Goal: Task Accomplishment & Management: Manage account settings

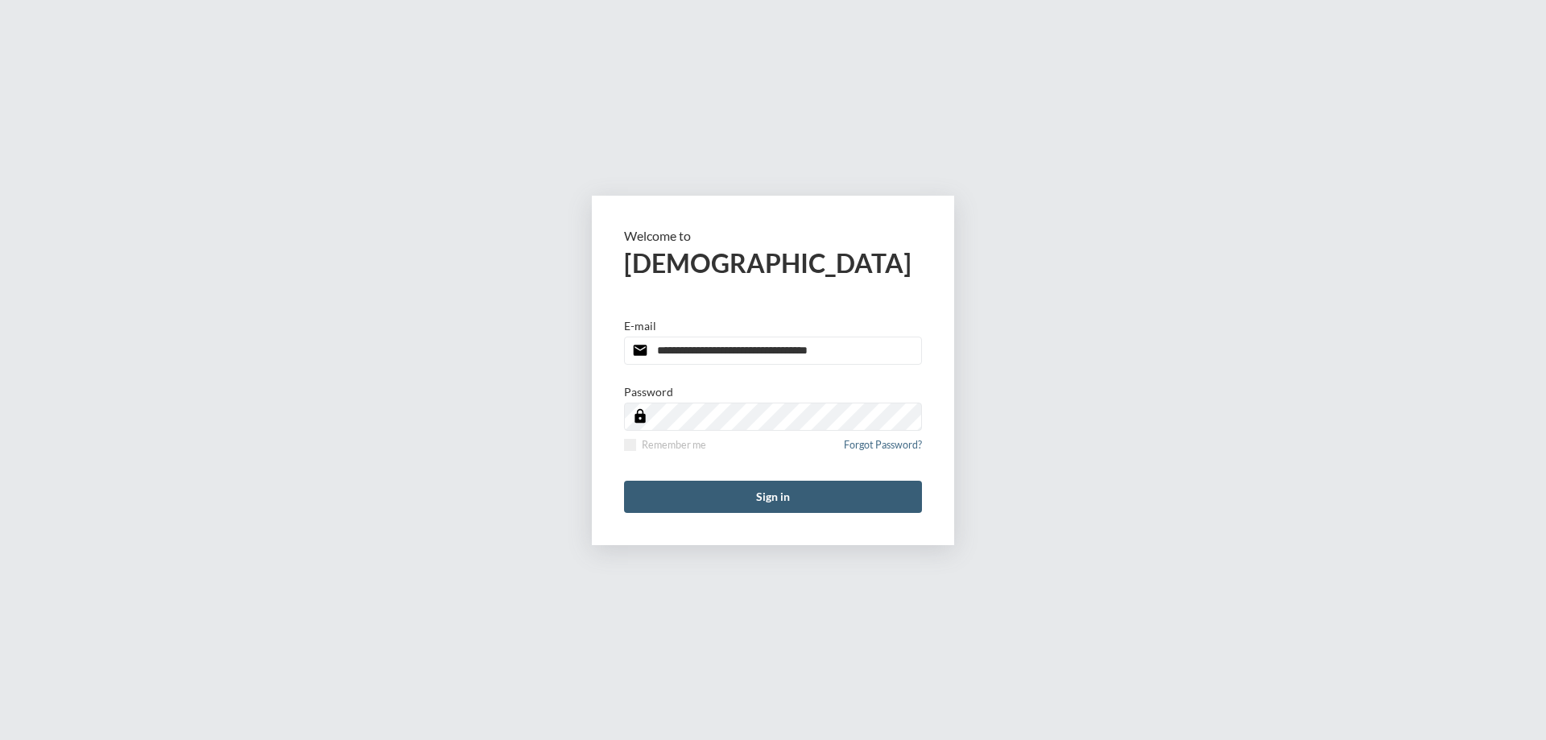
click at [860, 350] on input "**********" at bounding box center [773, 351] width 298 height 28
drag, startPoint x: 0, startPoint y: 0, endPoint x: 860, endPoint y: 350, distance: 928.8
click at [860, 350] on input "**********" at bounding box center [773, 351] width 298 height 28
type input "**********"
drag, startPoint x: 625, startPoint y: 445, endPoint x: 644, endPoint y: 464, distance: 26.2
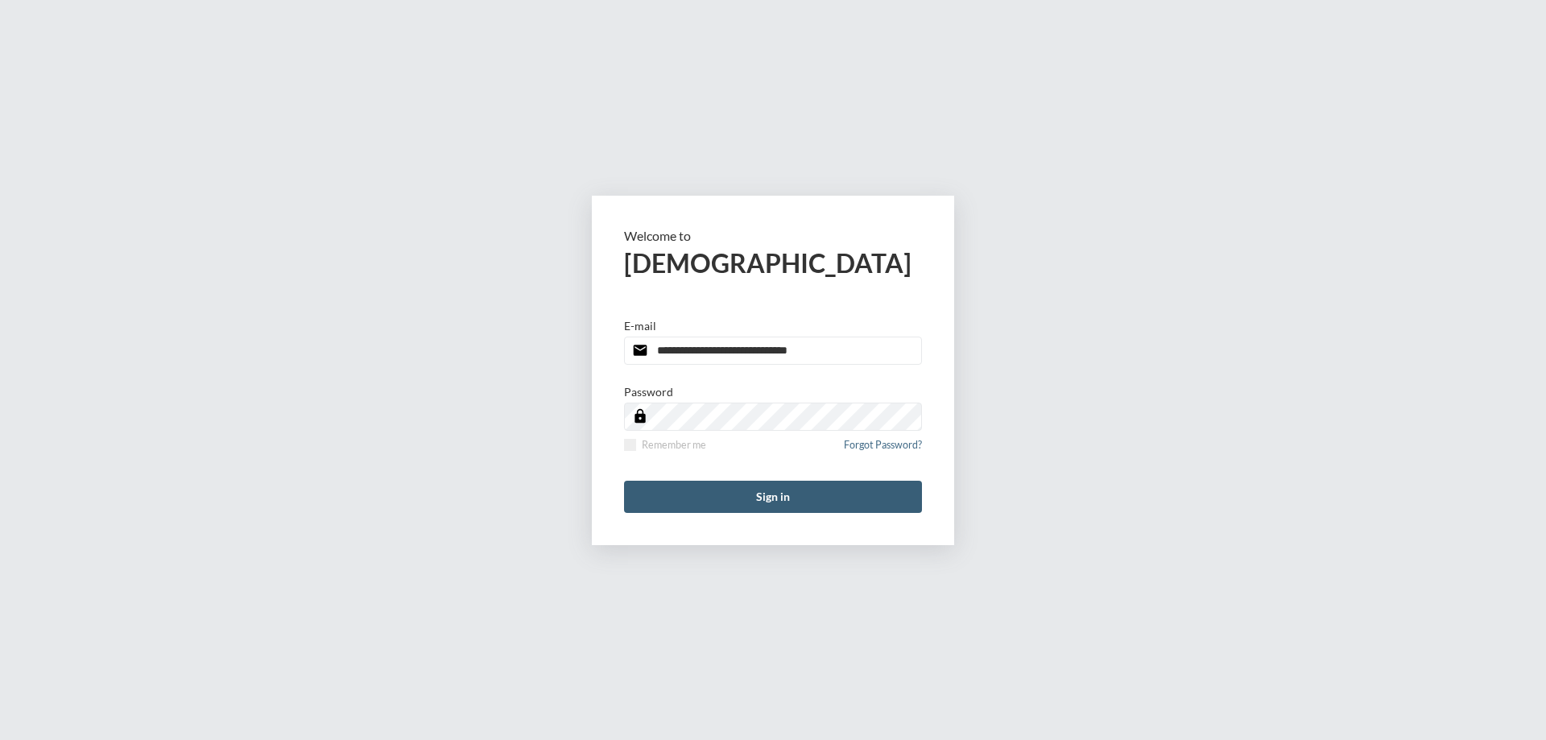
click at [625, 445] on span at bounding box center [630, 445] width 12 height 12
click at [651, 486] on button "Sign in" at bounding box center [773, 497] width 298 height 32
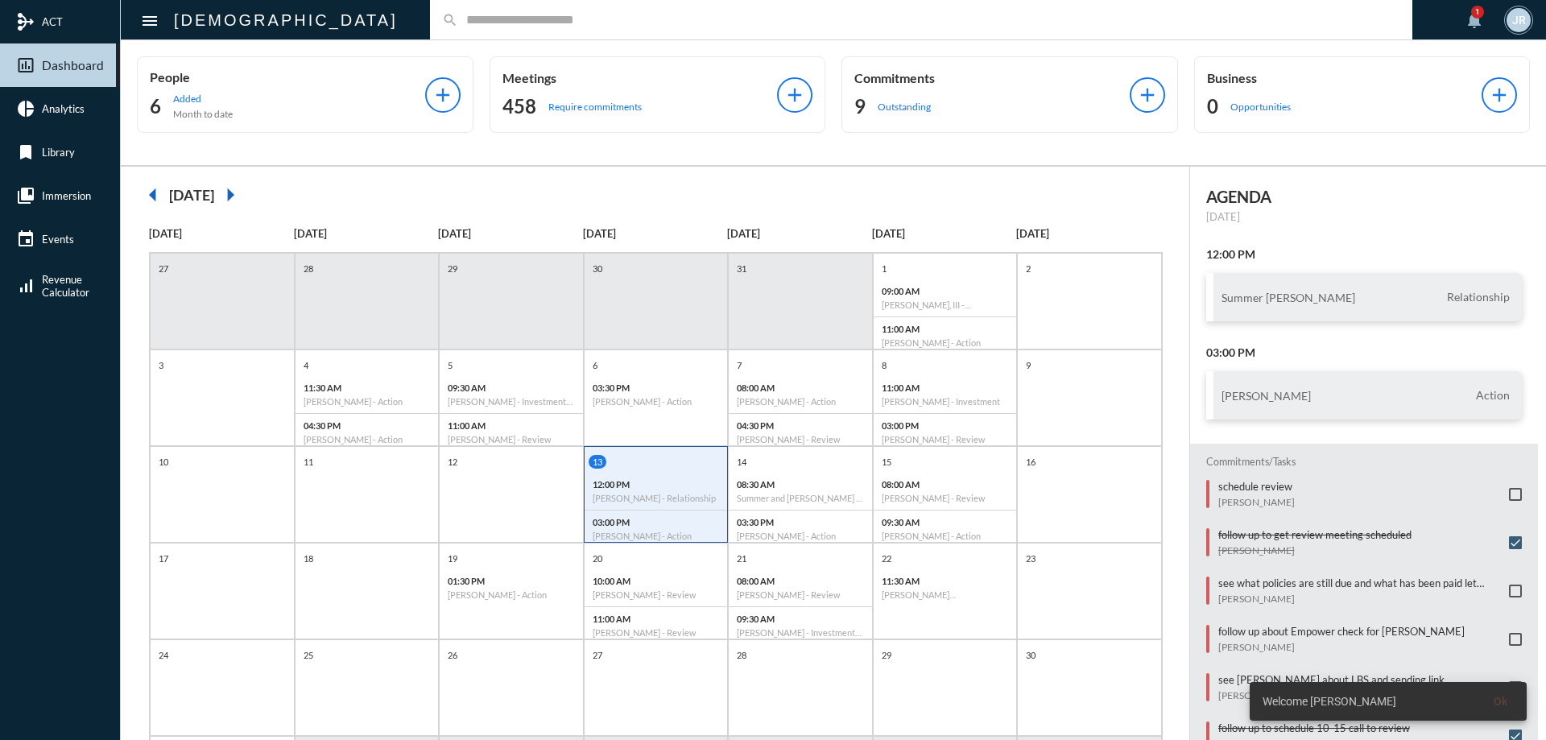
click at [458, 19] on input "text" at bounding box center [929, 20] width 942 height 14
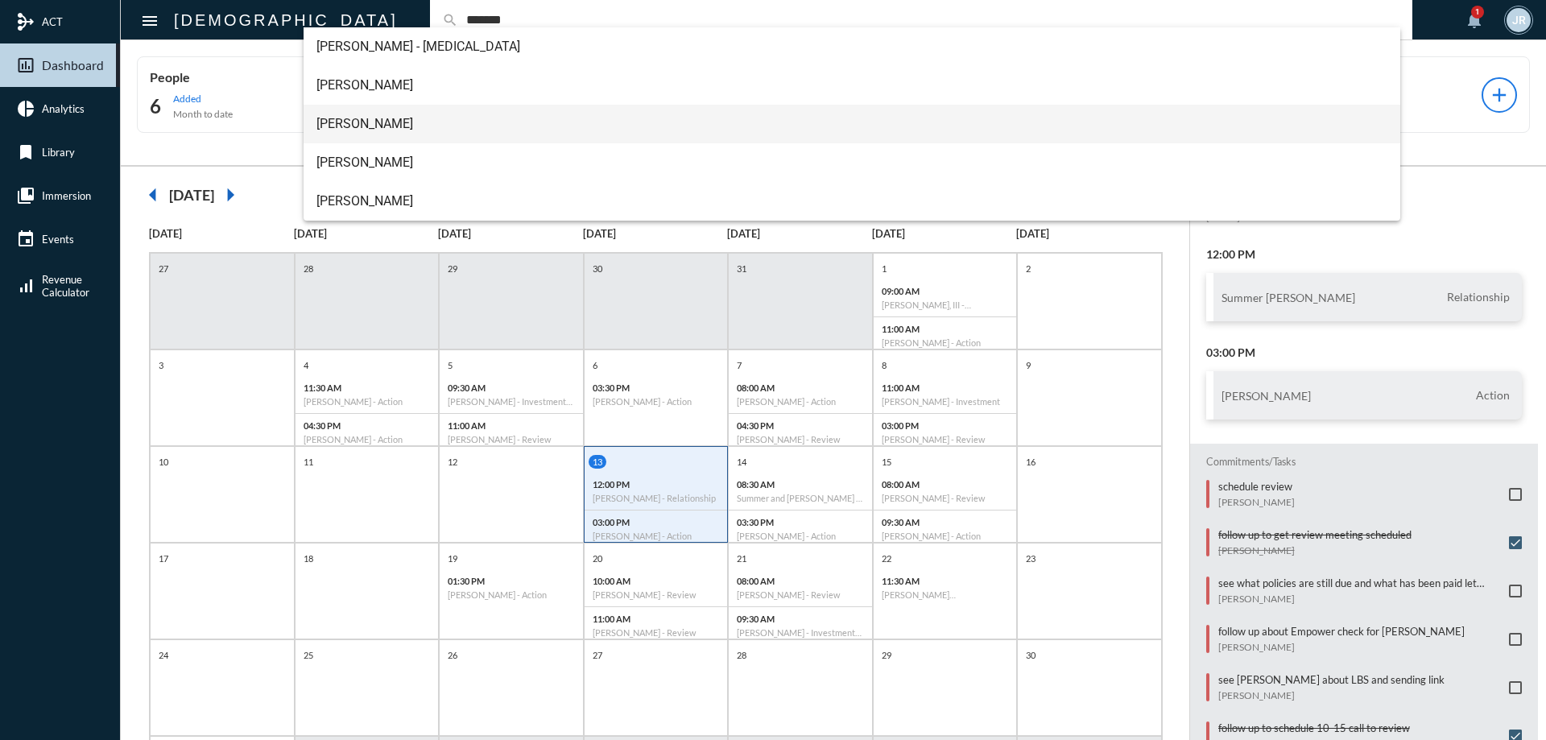
type input "*******"
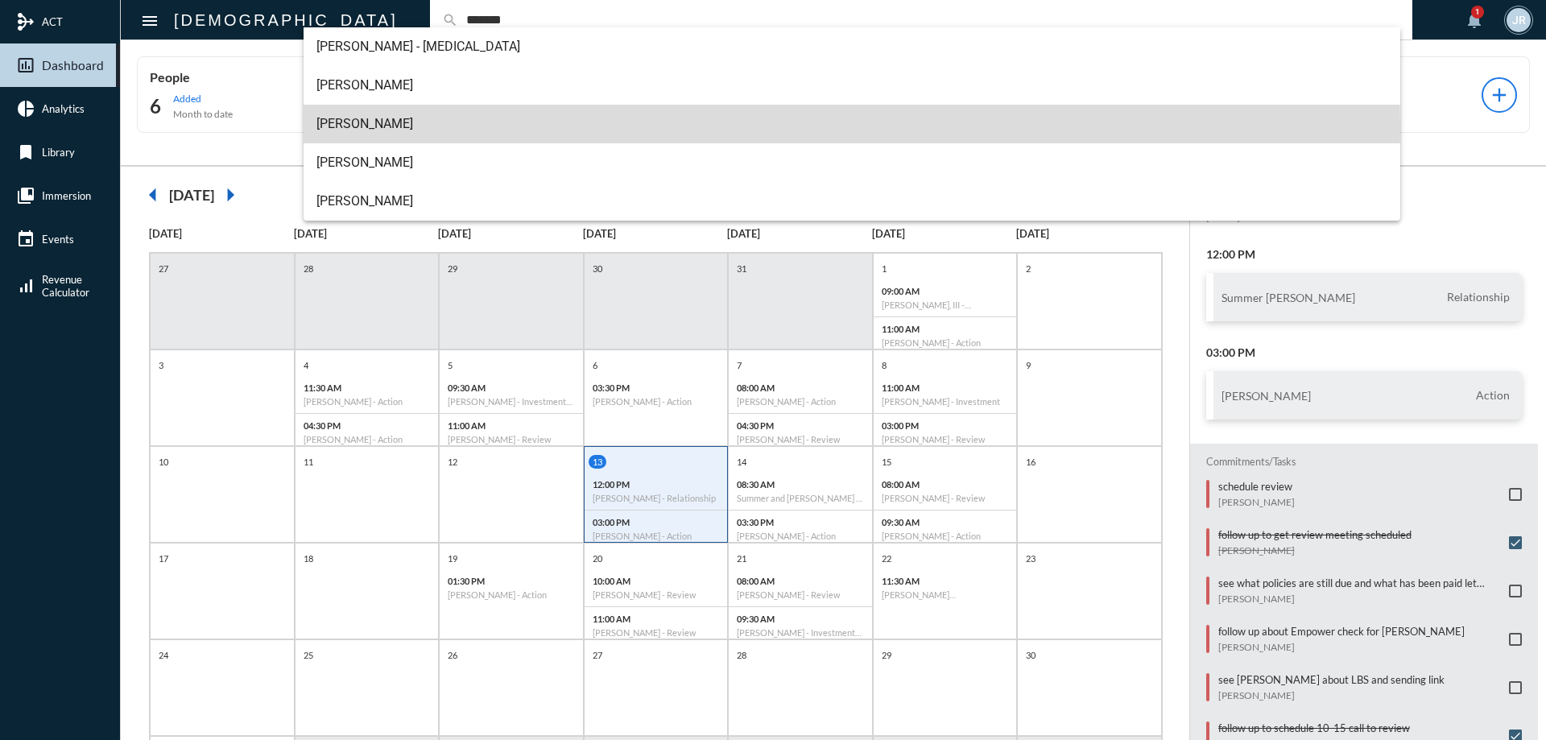
click at [371, 132] on span "[PERSON_NAME]" at bounding box center [853, 124] width 1072 height 39
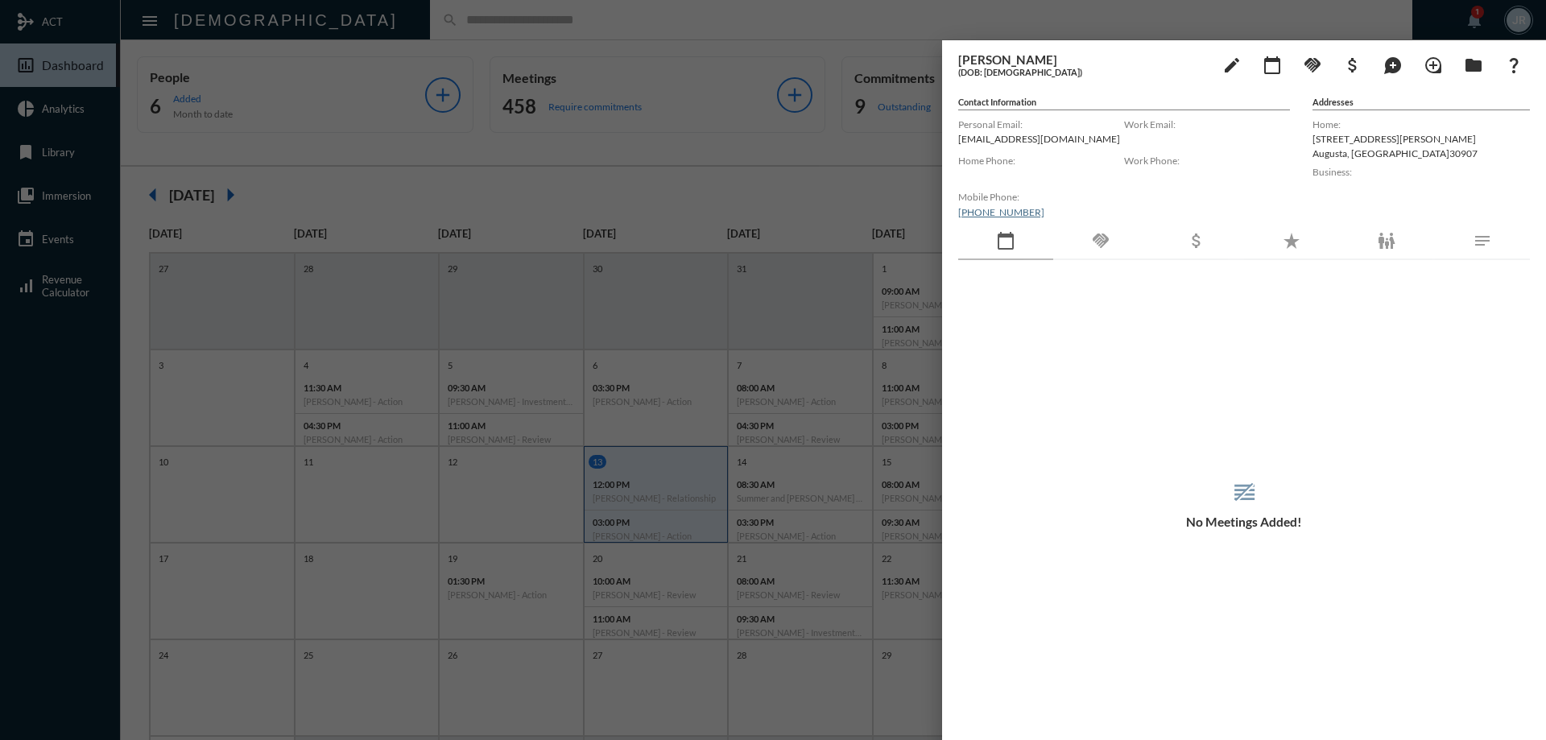
click at [1116, 242] on div "handshake" at bounding box center [1101, 241] width 95 height 37
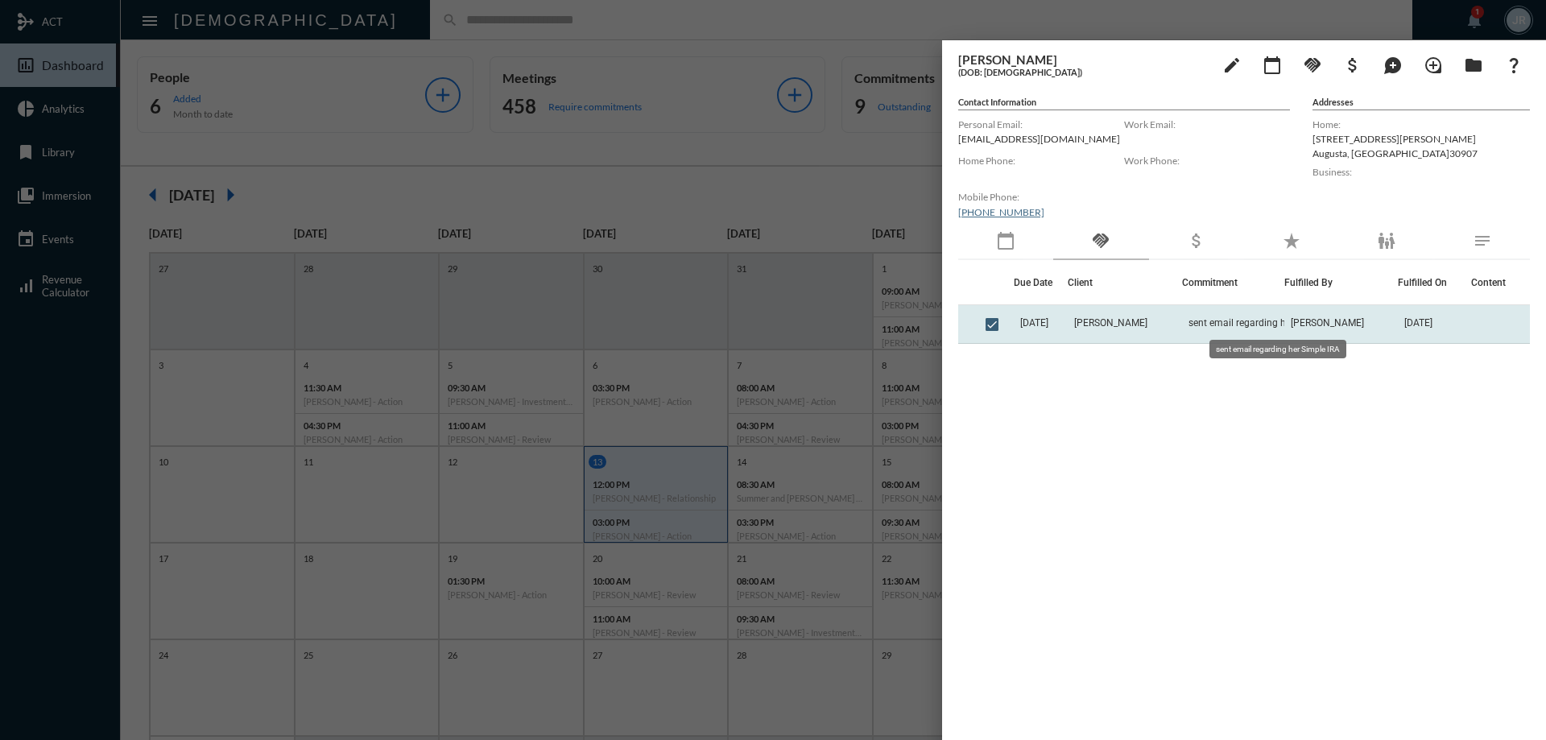
click at [1255, 326] on span "sent email regarding her Simple IRA" at bounding box center [1266, 322] width 155 height 11
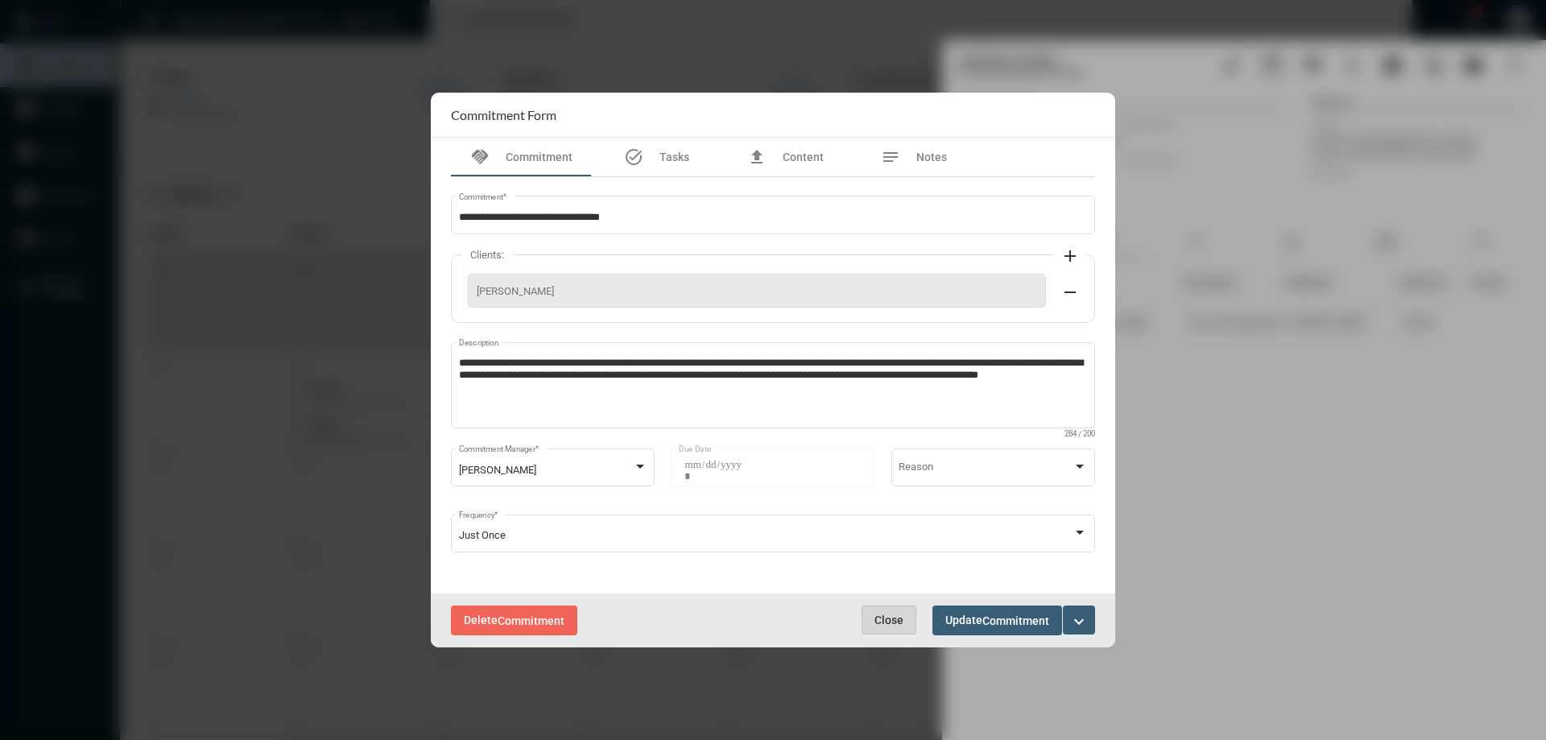
click at [902, 627] on span "Close" at bounding box center [889, 620] width 29 height 13
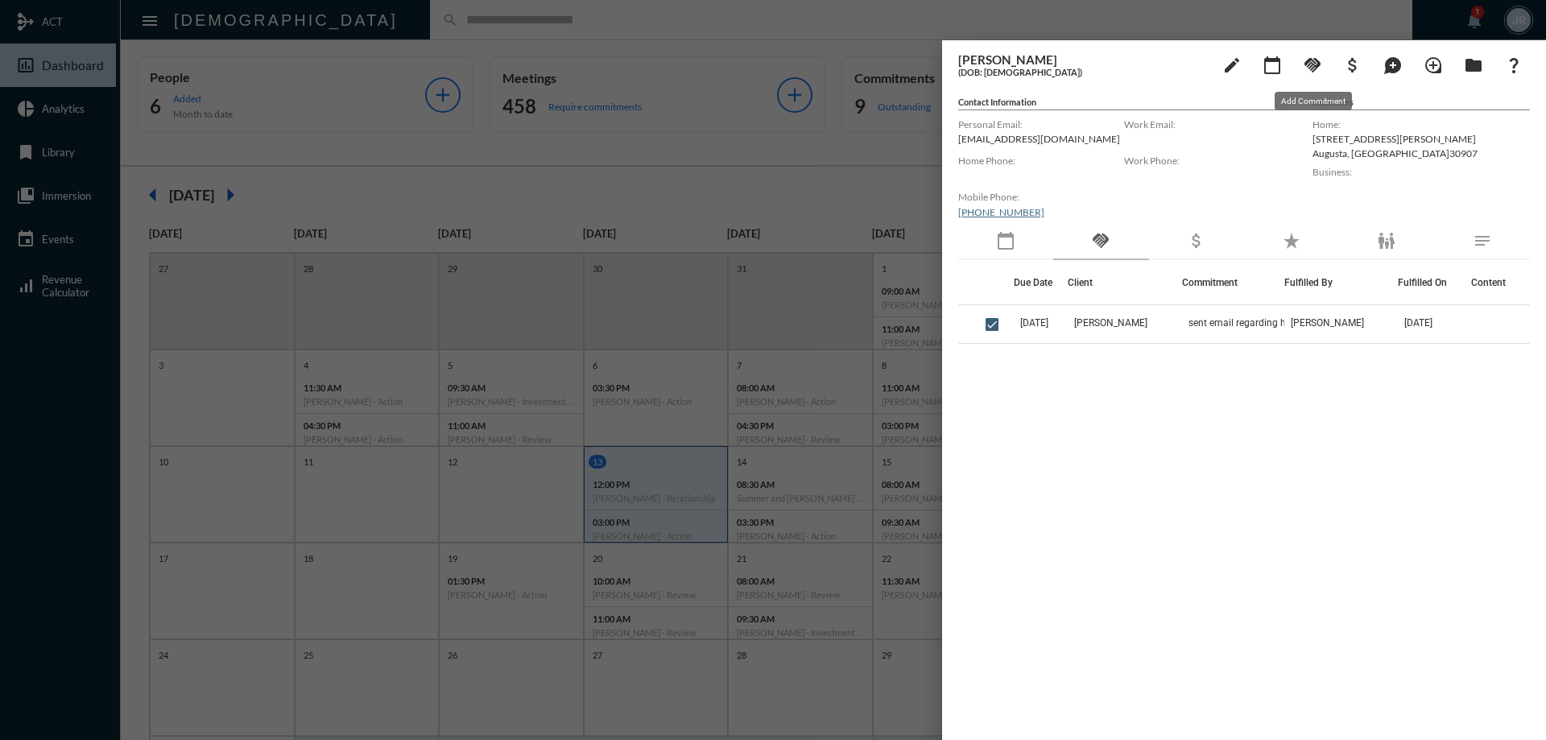
click at [1315, 52] on button "handshake" at bounding box center [1313, 64] width 32 height 32
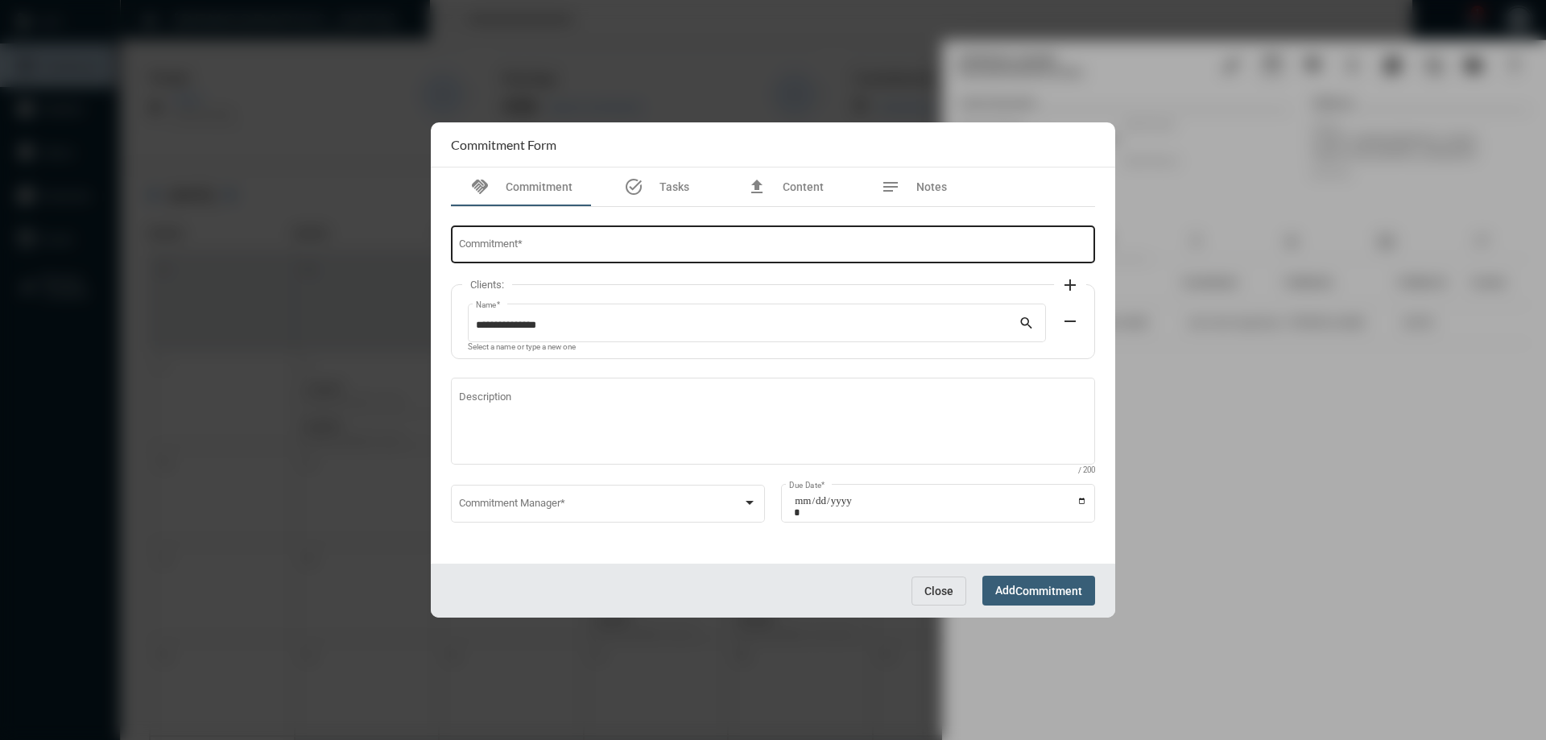
click at [659, 261] on div "Commitment *" at bounding box center [773, 243] width 629 height 41
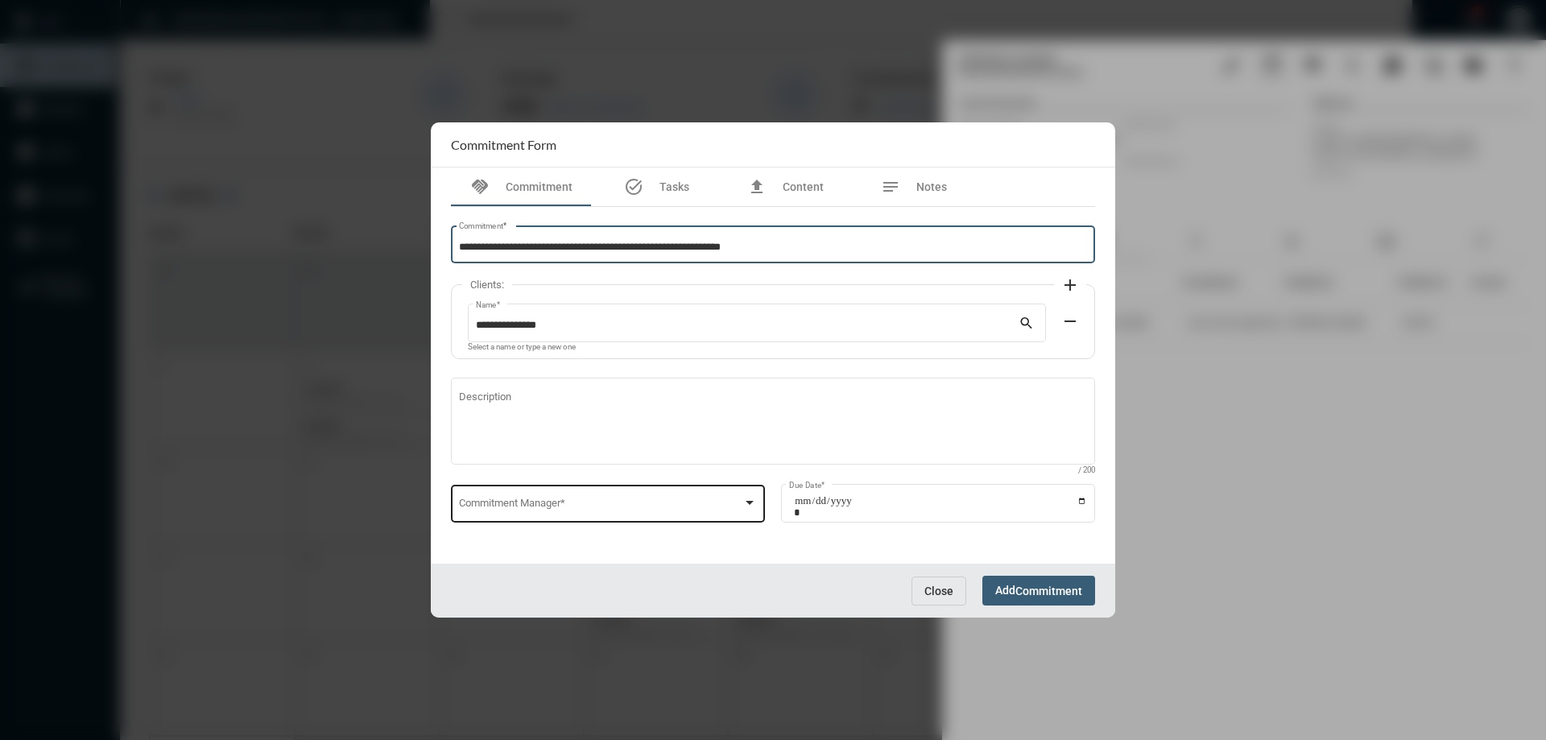
type input "**********"
click at [543, 500] on span at bounding box center [601, 506] width 284 height 12
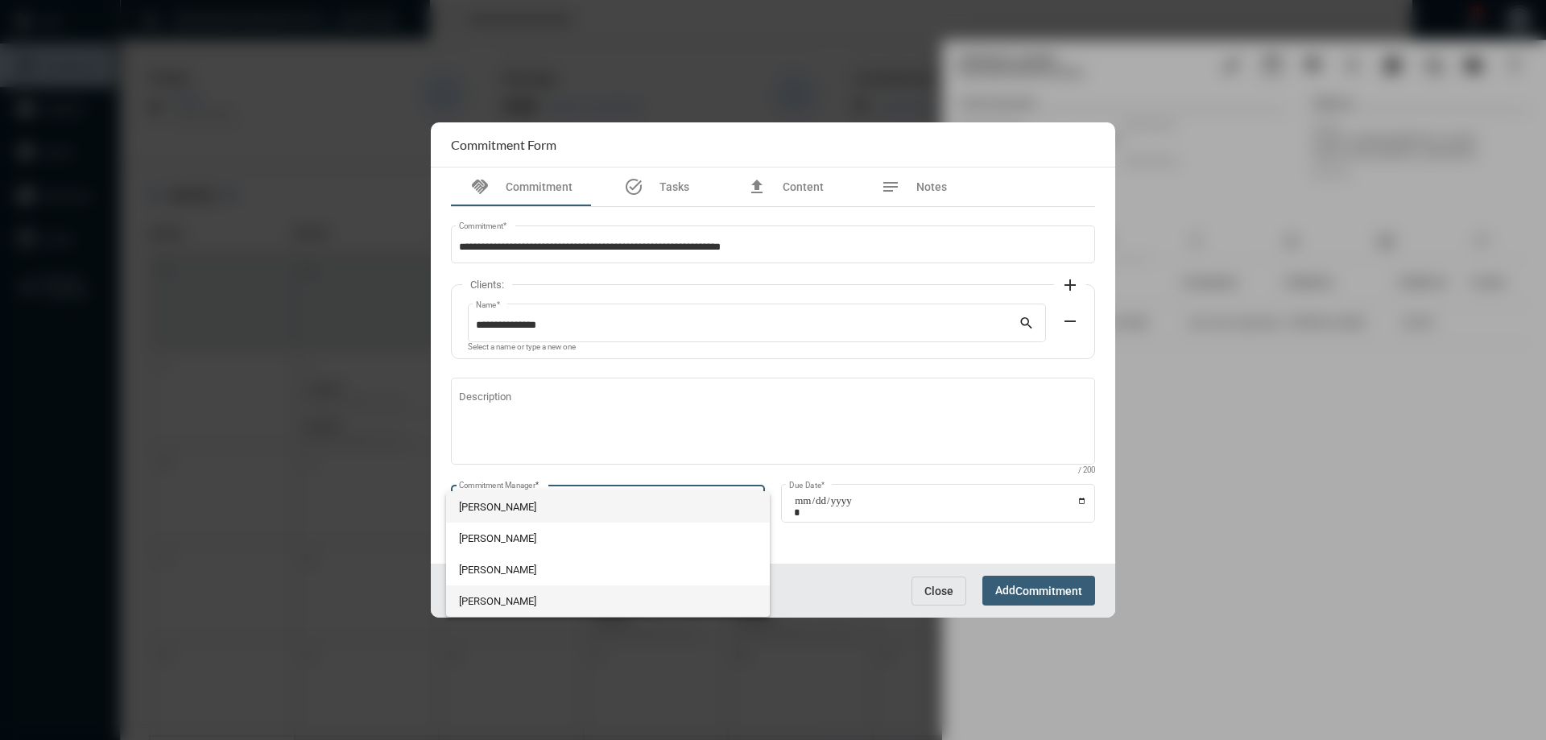
click at [484, 598] on span "[PERSON_NAME]" at bounding box center [608, 601] width 299 height 31
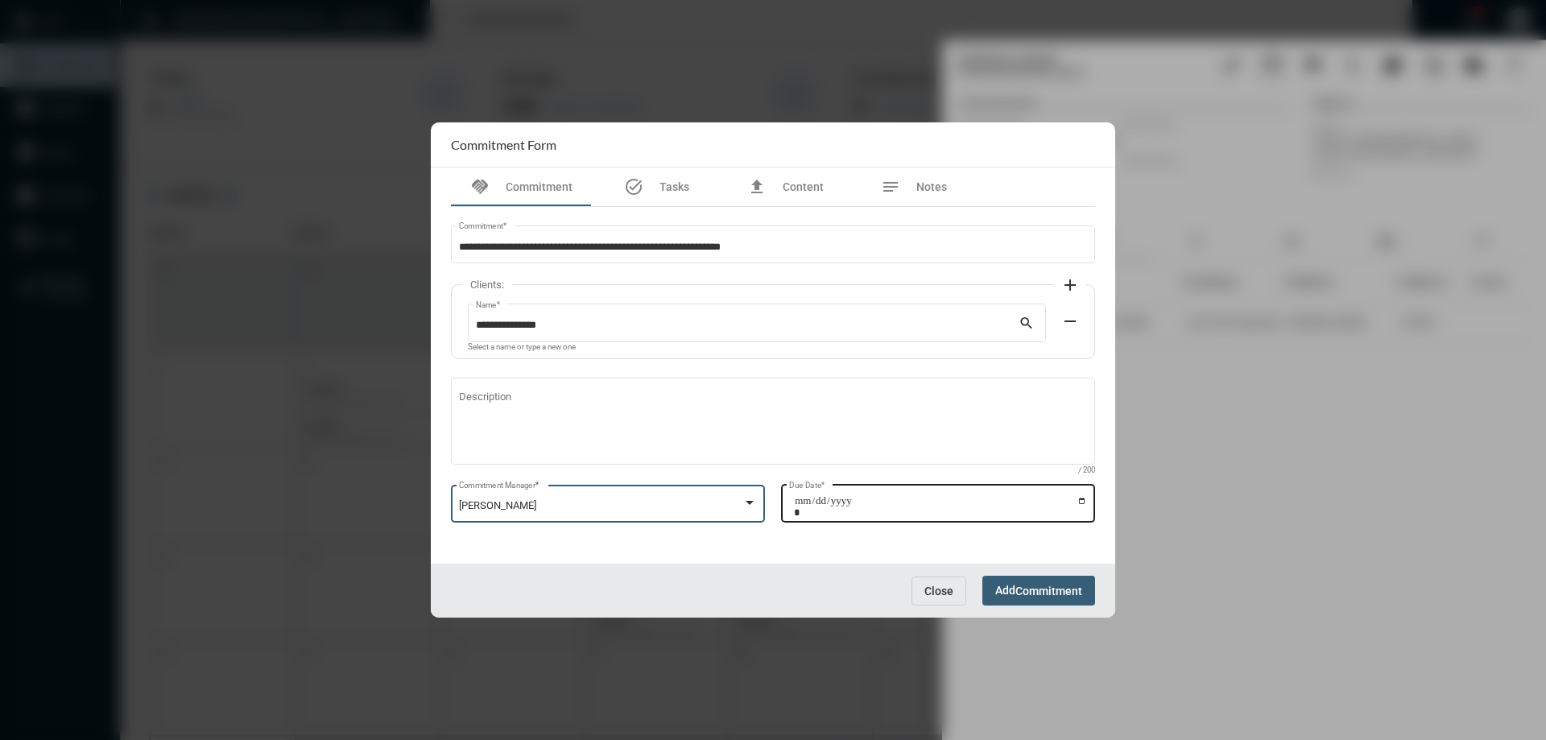
click at [1083, 503] on input "Due Date *" at bounding box center [940, 506] width 293 height 23
type input "**********"
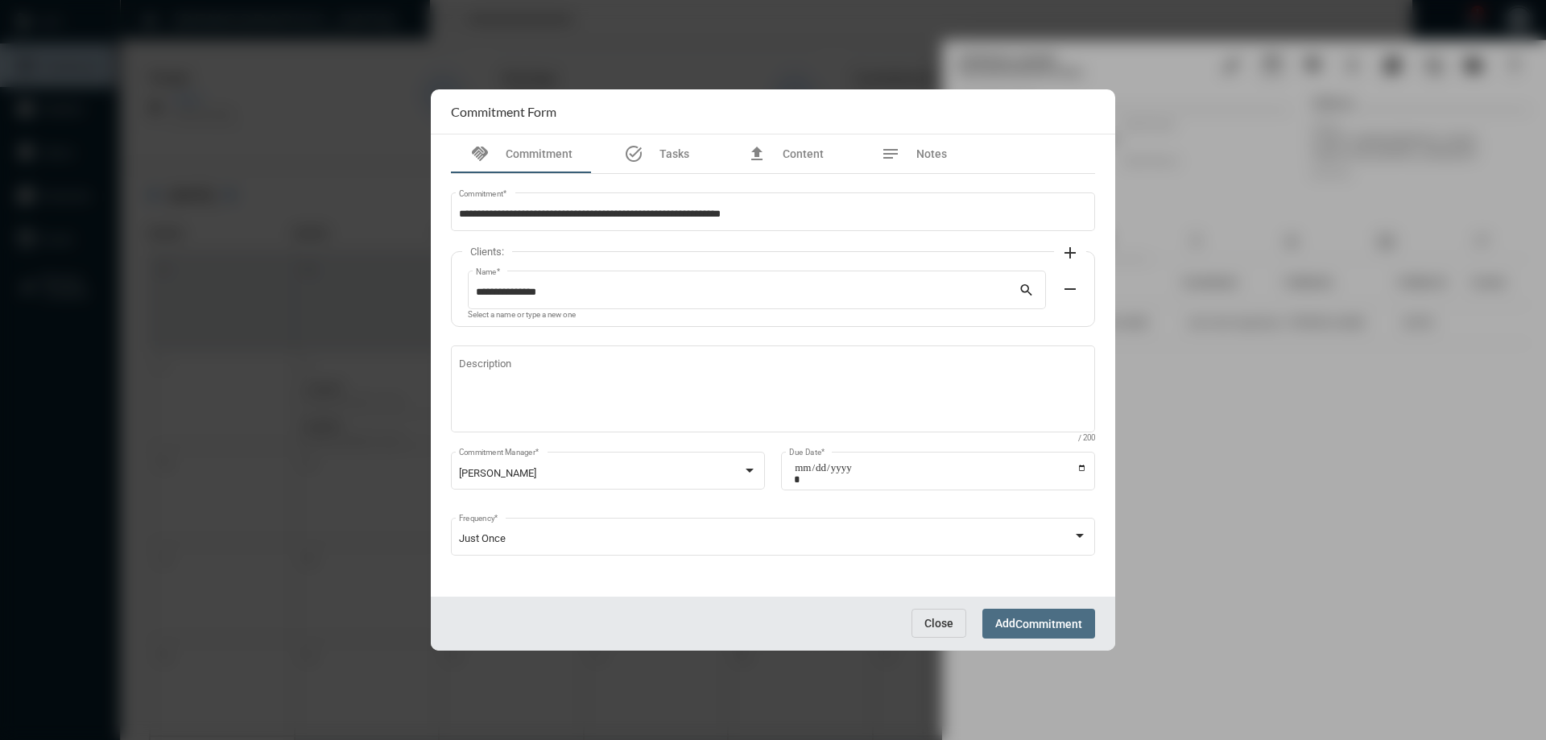
click at [1072, 629] on span "Commitment" at bounding box center [1049, 624] width 67 height 13
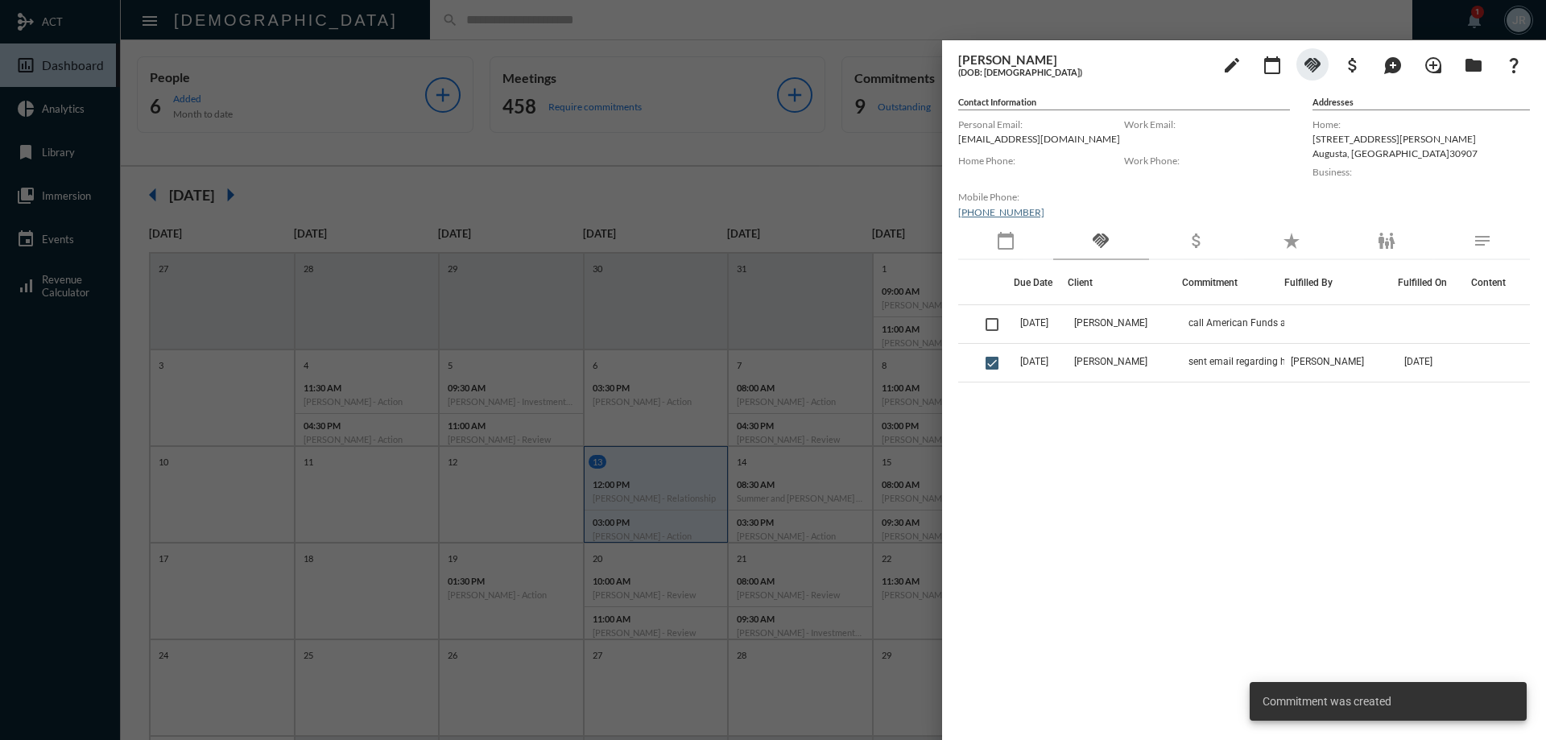
click at [802, 34] on div at bounding box center [773, 370] width 1546 height 740
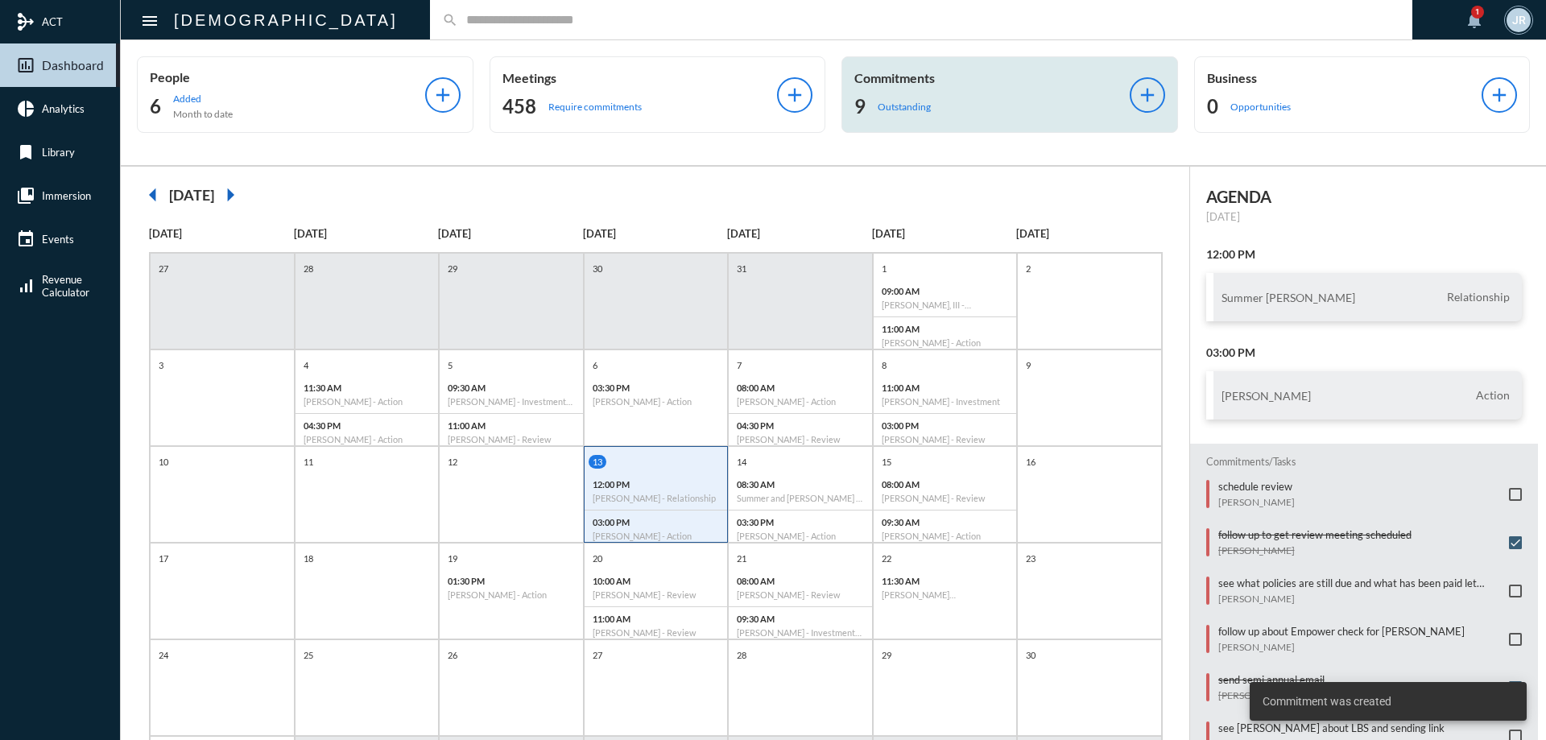
click at [918, 73] on p "Commitments" at bounding box center [992, 77] width 275 height 15
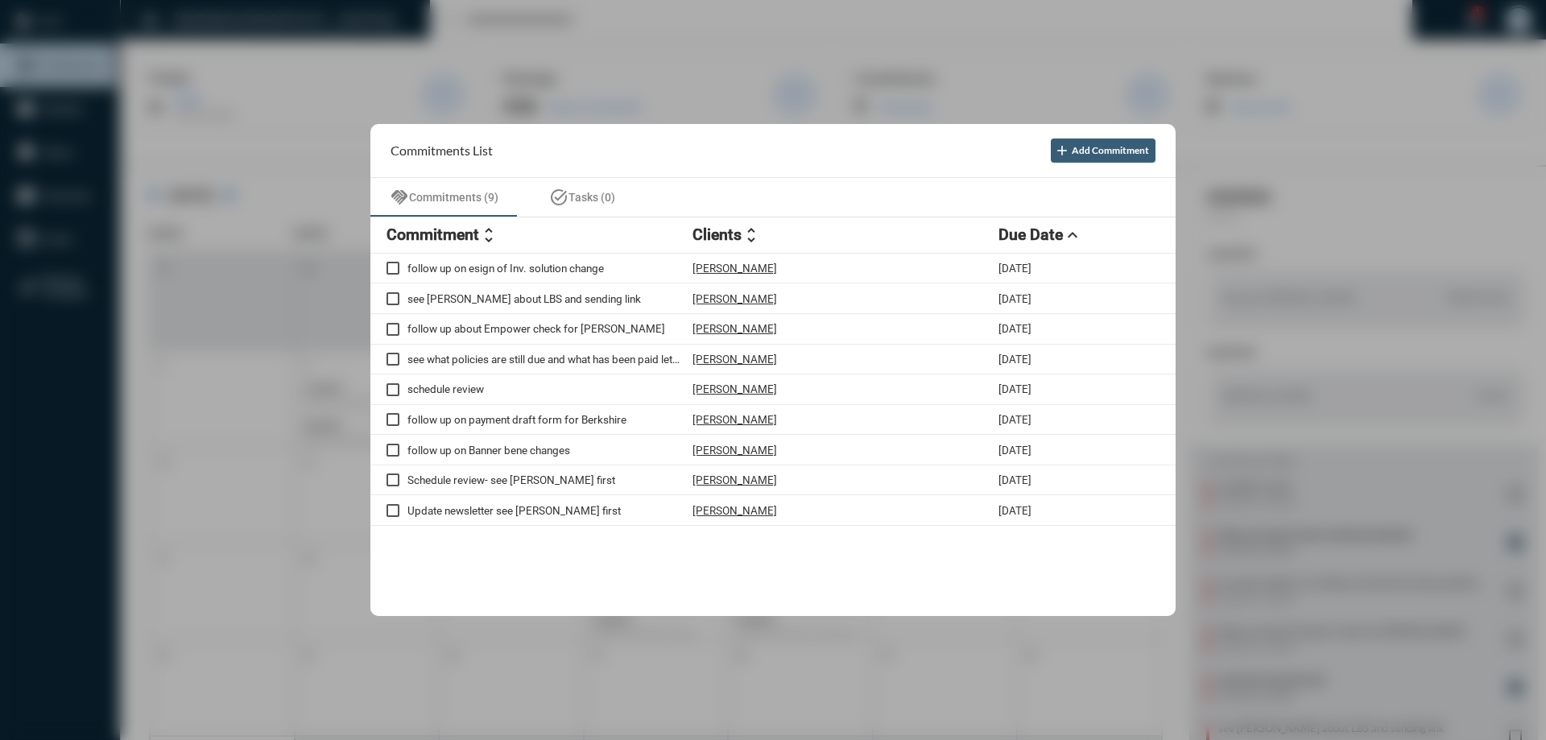
click at [568, 21] on div at bounding box center [773, 370] width 1546 height 740
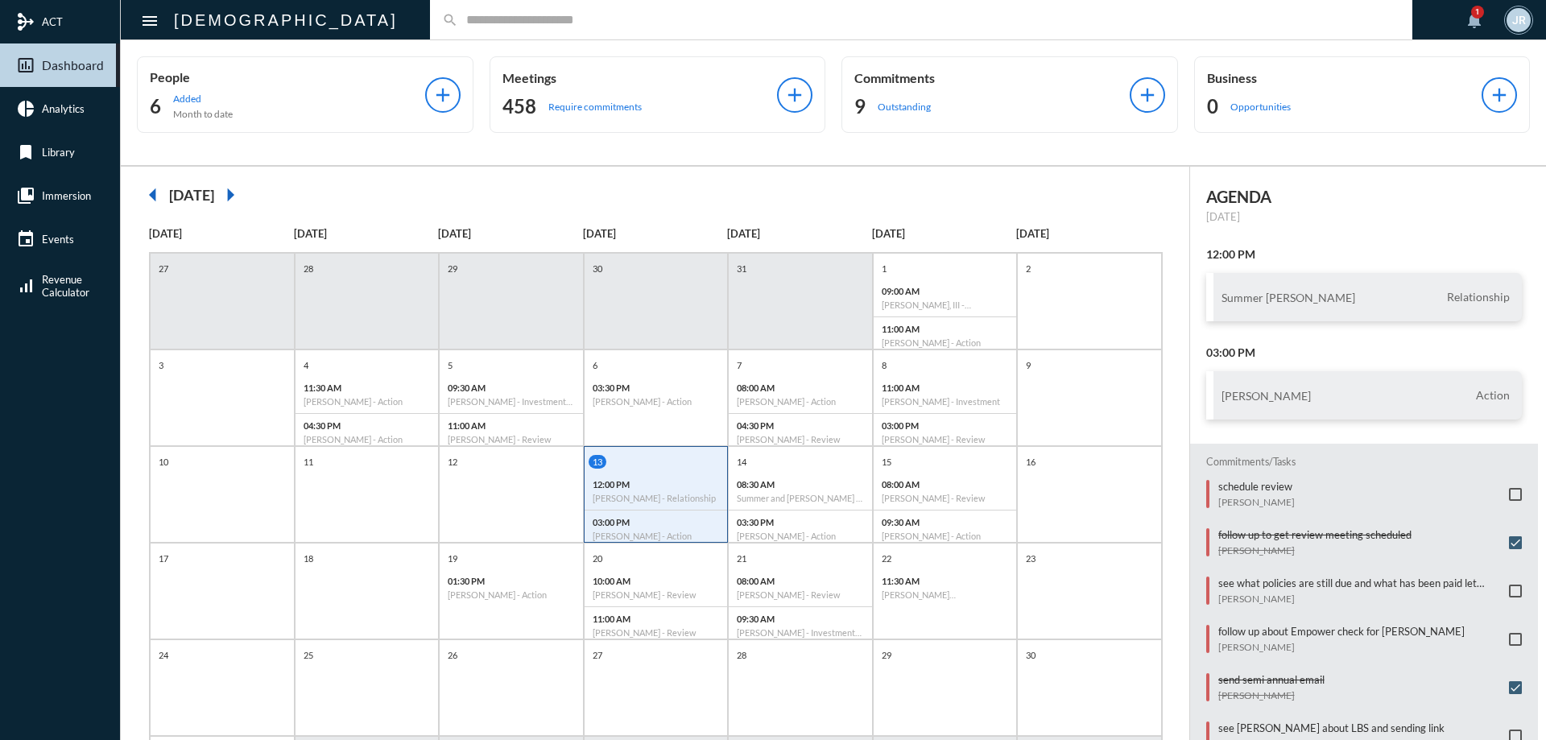
click at [458, 21] on input "text" at bounding box center [929, 20] width 942 height 14
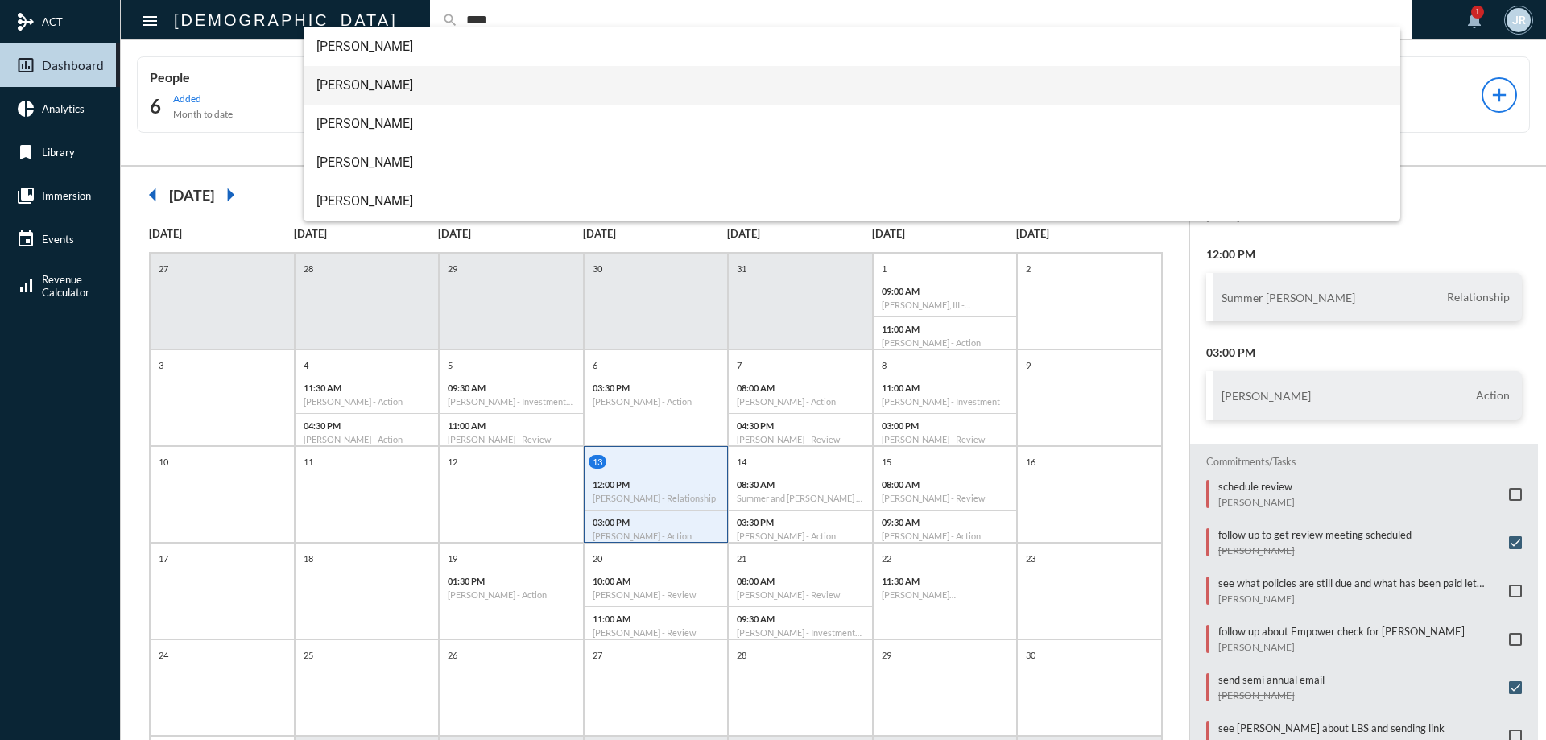
type input "****"
click at [344, 89] on span "[PERSON_NAME]" at bounding box center [853, 85] width 1072 height 39
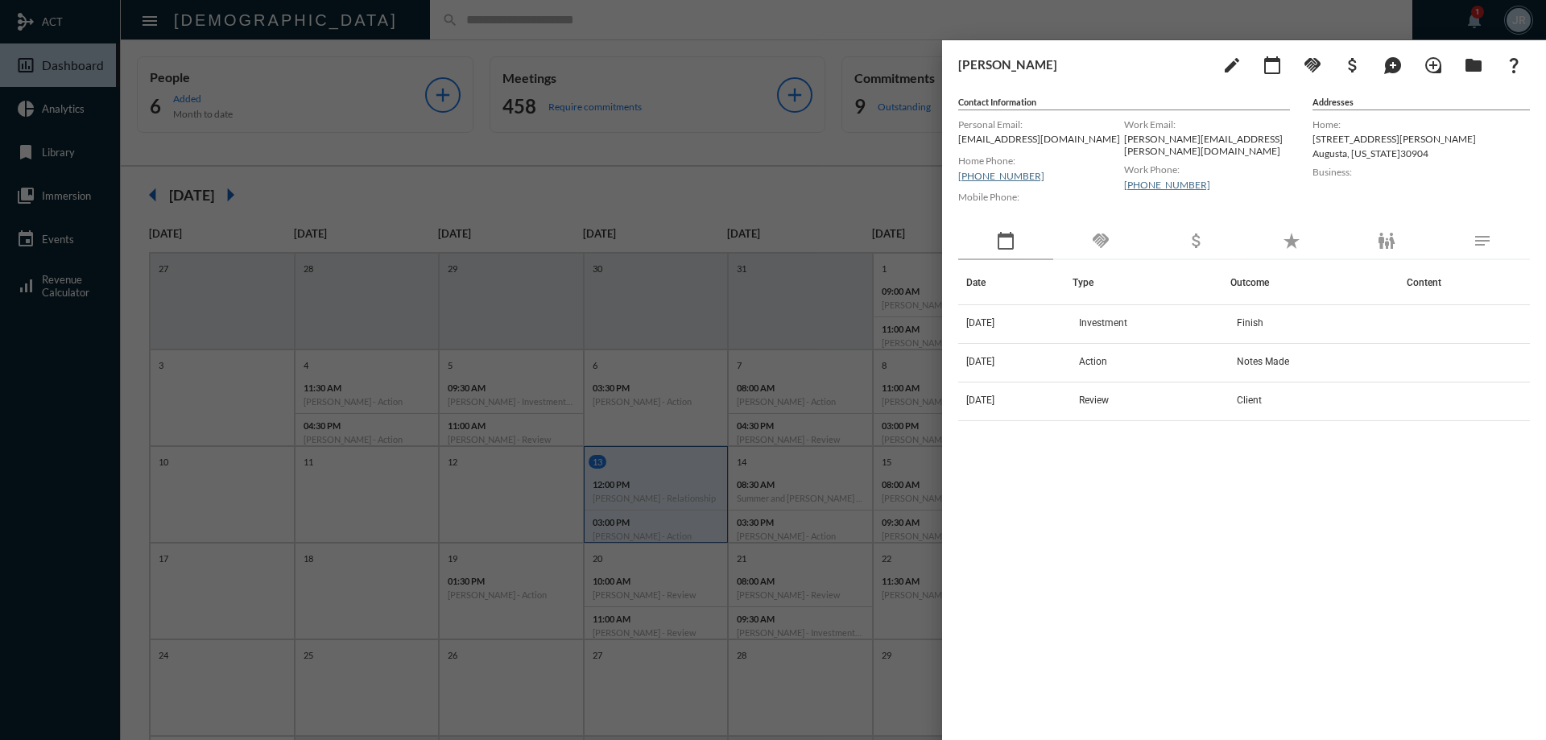
click at [387, 19] on div at bounding box center [773, 370] width 1546 height 740
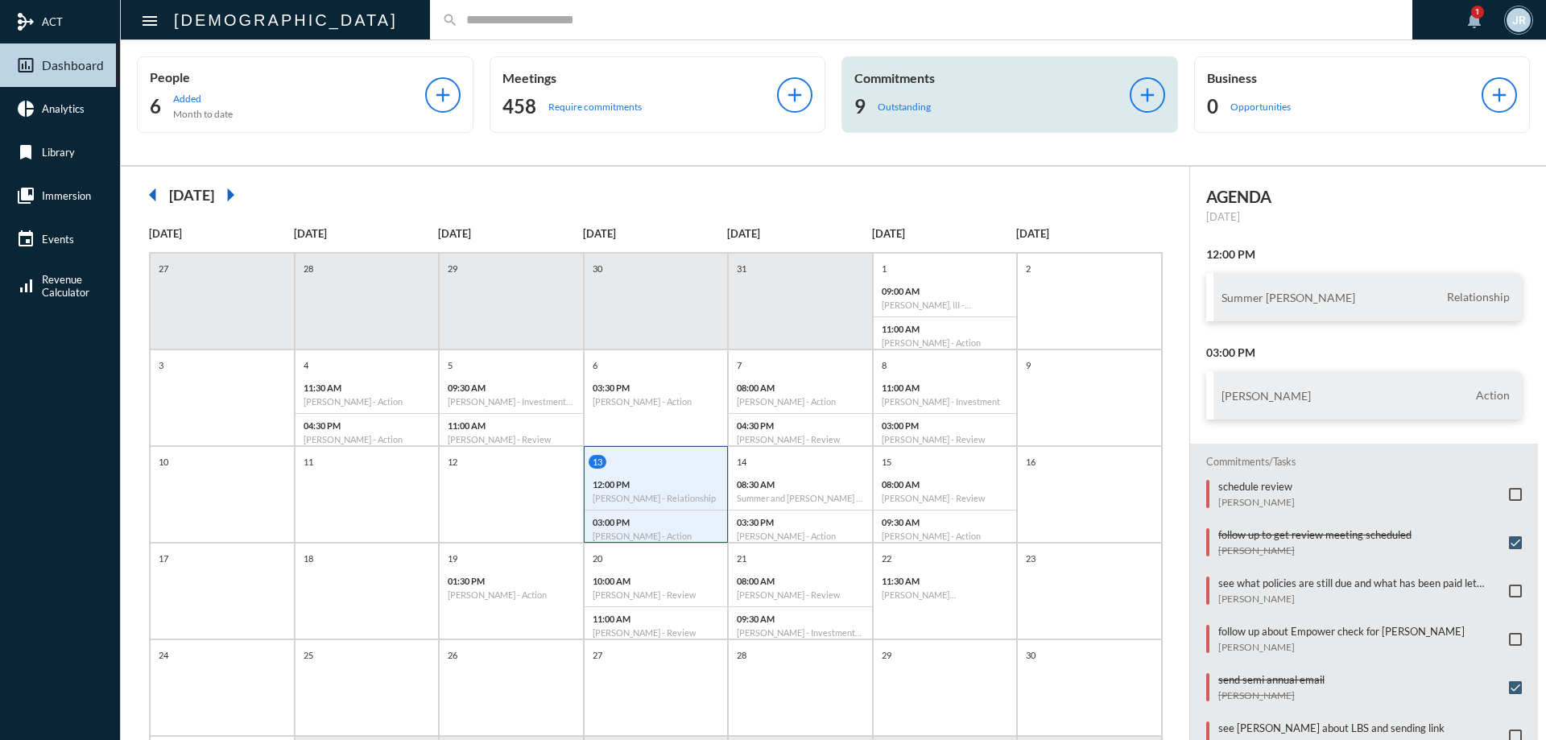
click at [1015, 108] on div "9 Outstanding" at bounding box center [992, 106] width 275 height 26
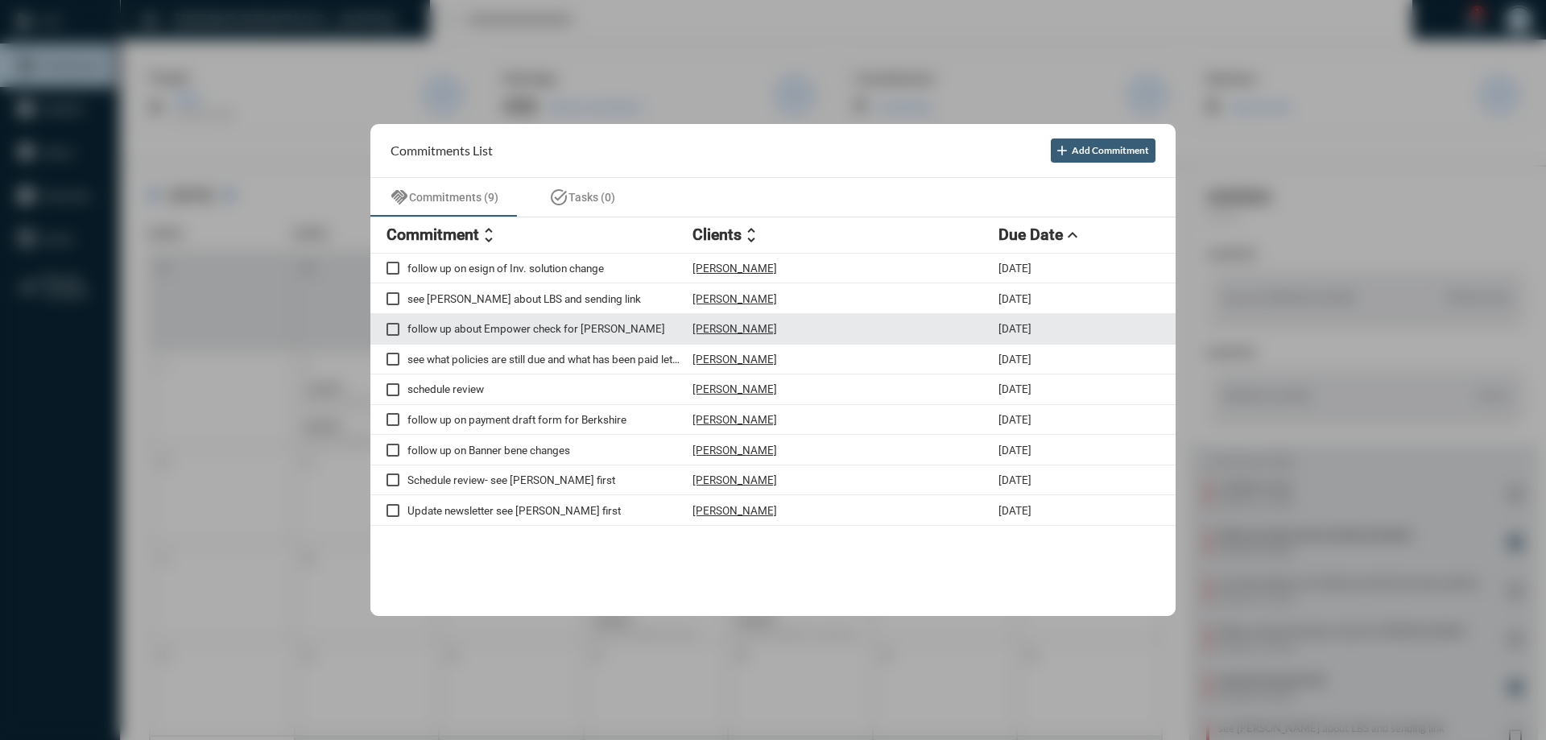
click at [752, 330] on p "[PERSON_NAME]" at bounding box center [735, 328] width 85 height 13
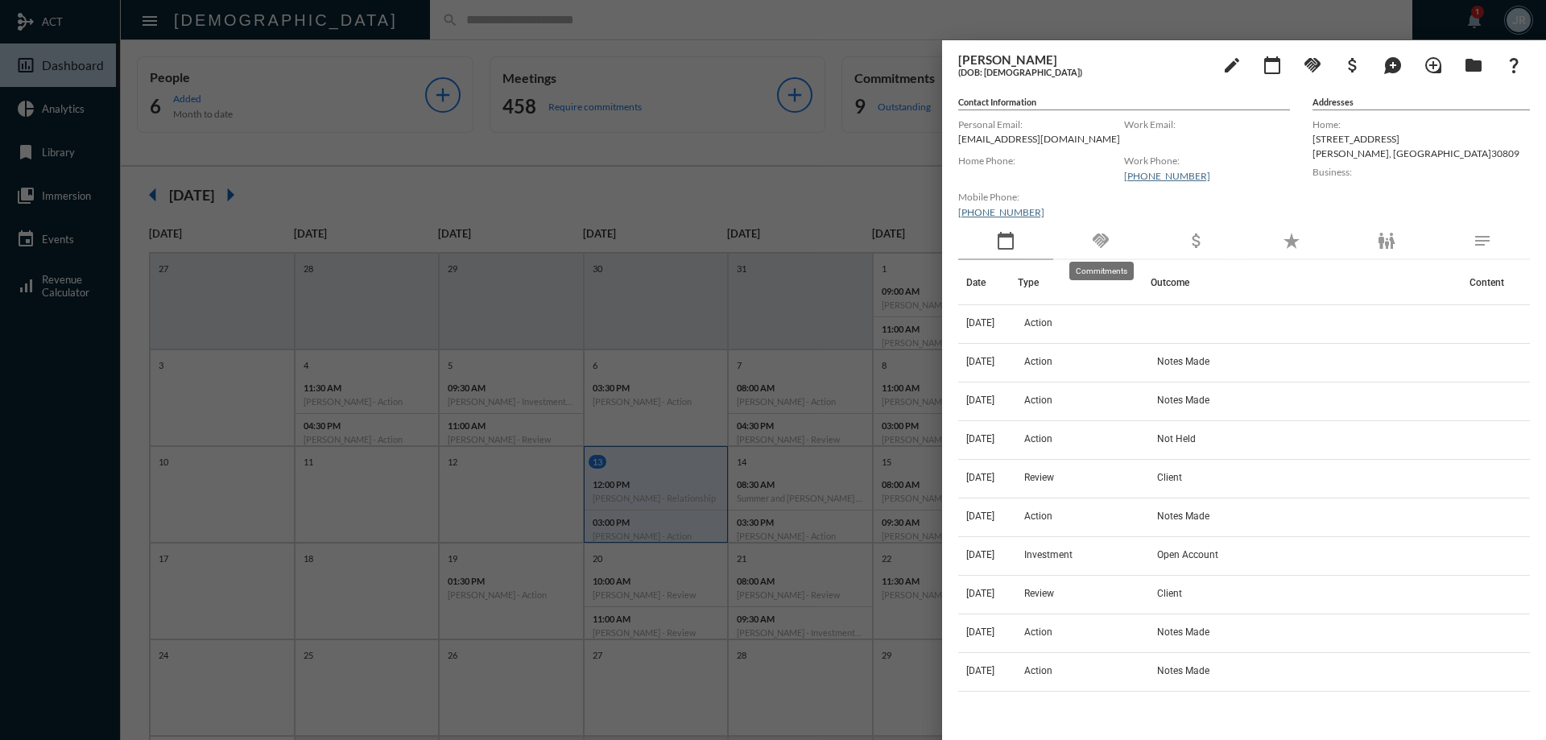
click at [1095, 244] on mat-icon "handshake" at bounding box center [1100, 240] width 19 height 19
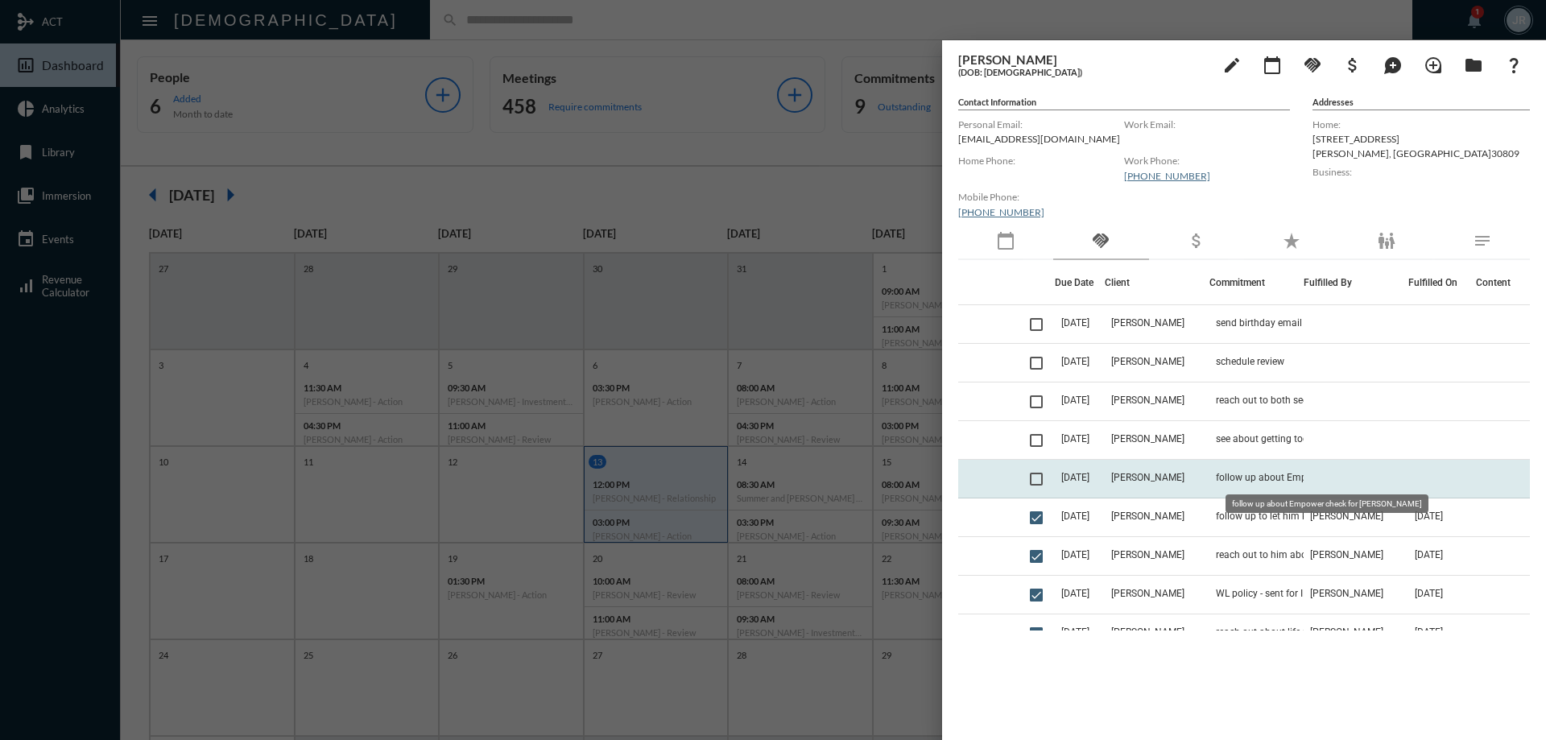
click at [1276, 473] on span "follow up about Empower check for [PERSON_NAME]" at bounding box center [1296, 477] width 161 height 11
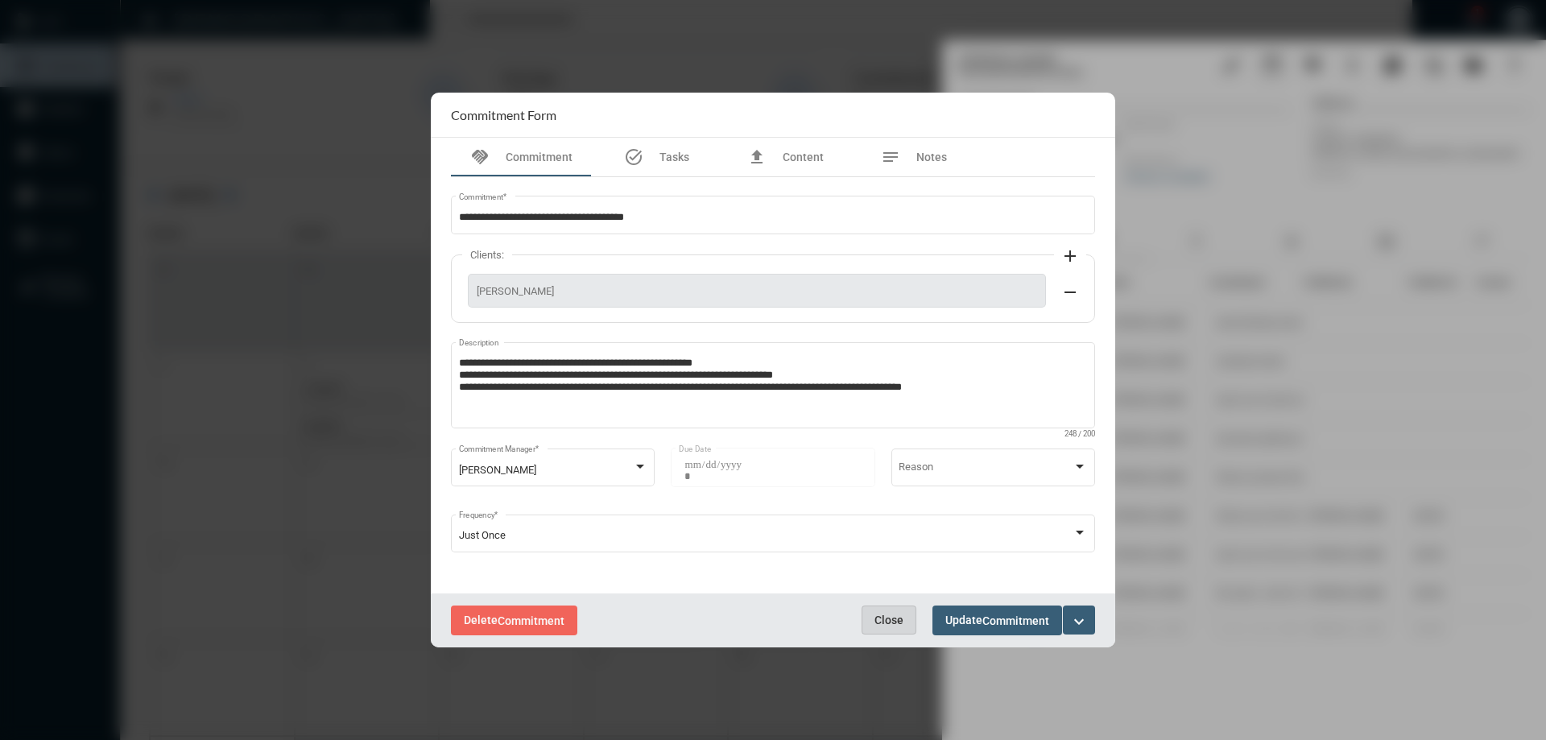
click at [888, 611] on button "Close" at bounding box center [889, 620] width 55 height 29
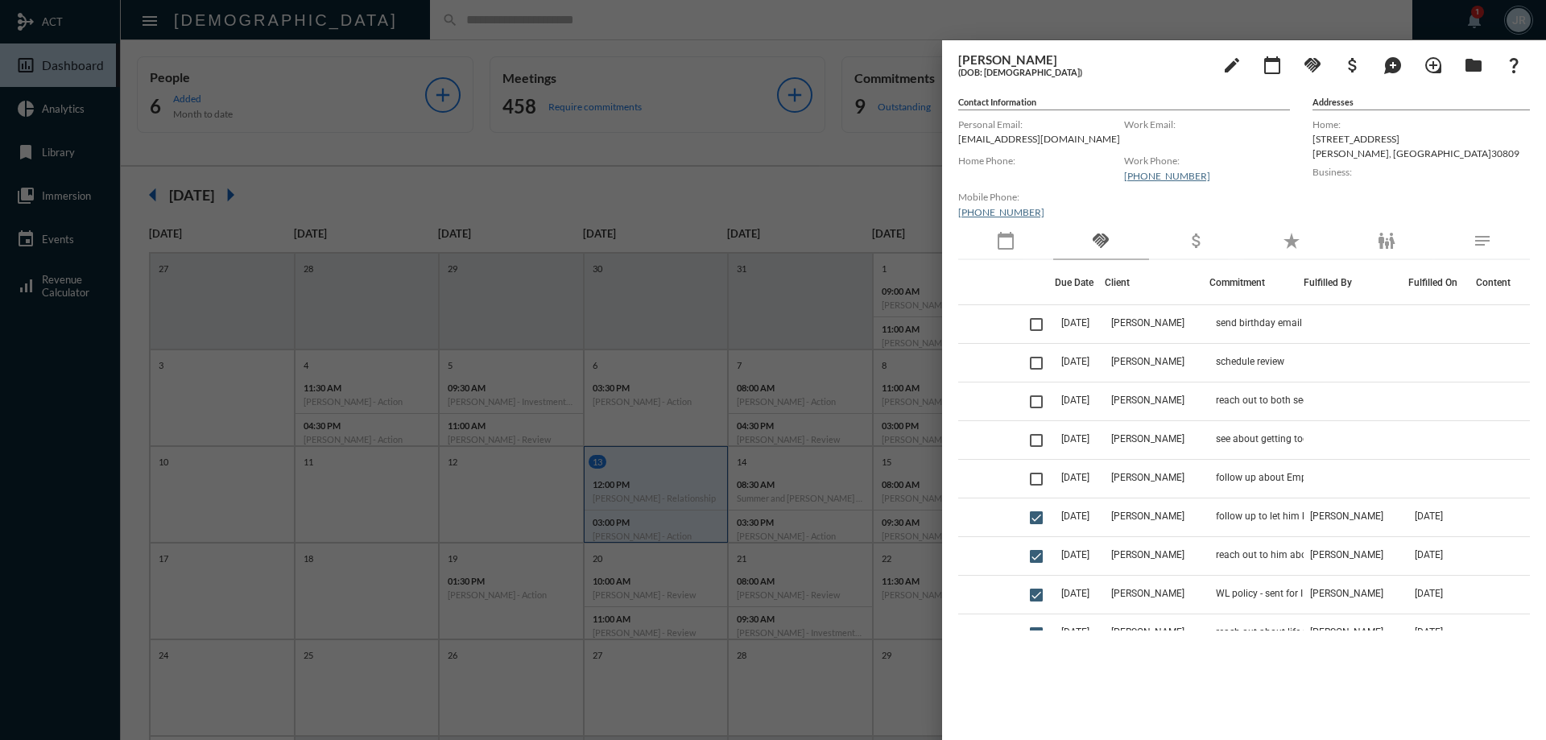
click at [770, 10] on div at bounding box center [773, 370] width 1546 height 740
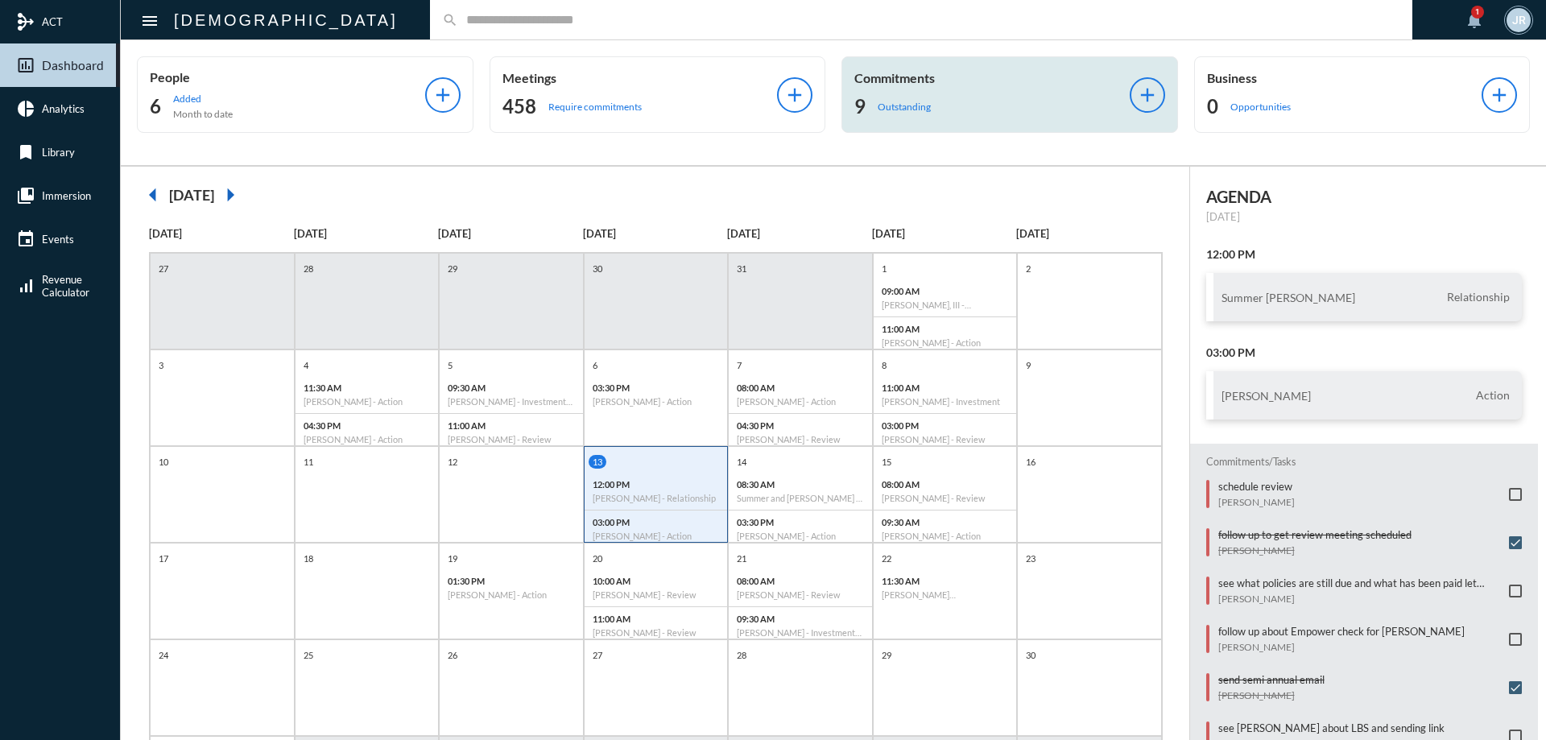
click at [897, 99] on div "9 Outstanding" at bounding box center [992, 106] width 275 height 26
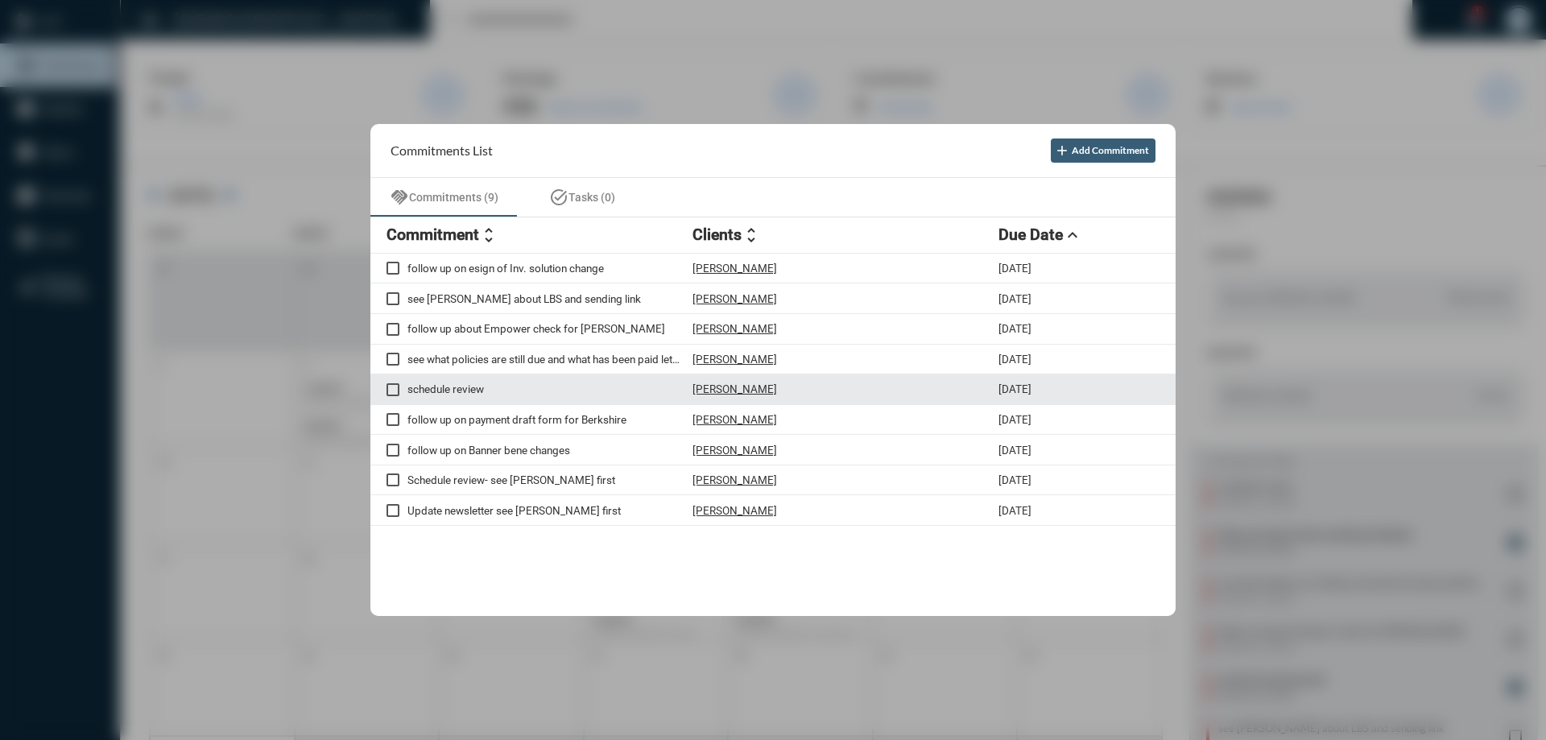
click at [727, 384] on p "[PERSON_NAME]" at bounding box center [735, 389] width 85 height 13
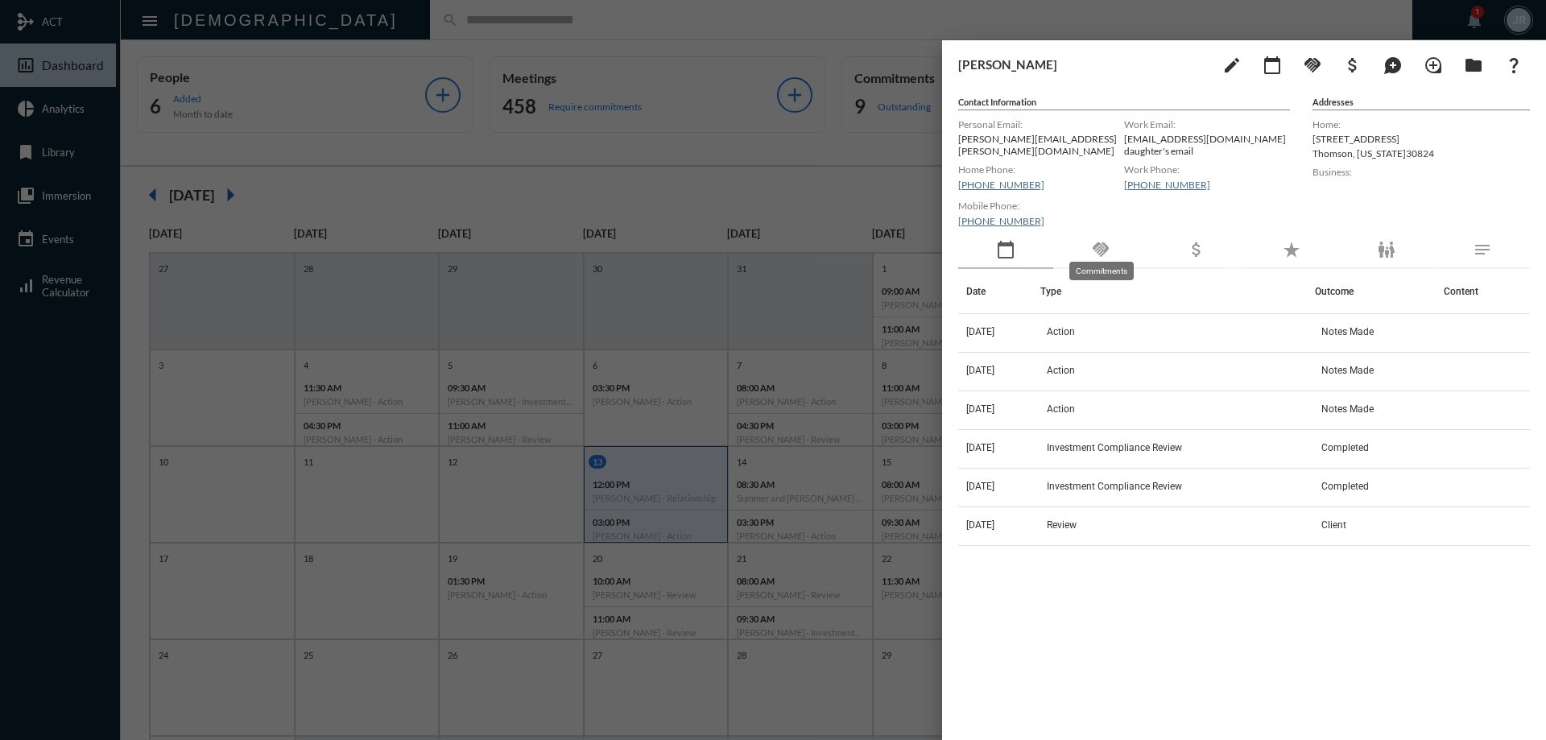
click at [1108, 250] on mat-tooltip-component "Commitments" at bounding box center [1101, 270] width 87 height 41
click at [1104, 249] on mat-icon "handshake" at bounding box center [1100, 249] width 19 height 19
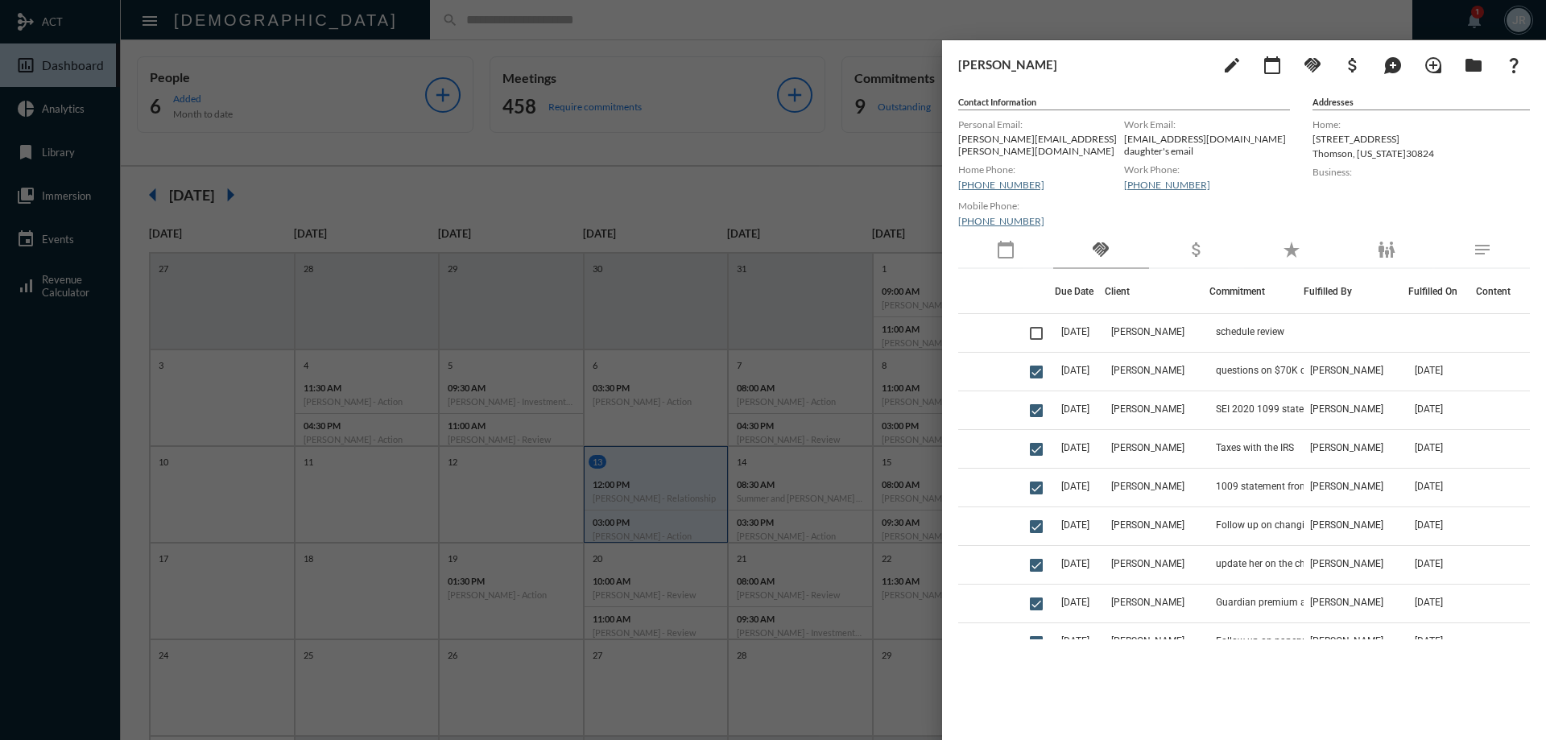
click at [845, 27] on div at bounding box center [773, 370] width 1546 height 740
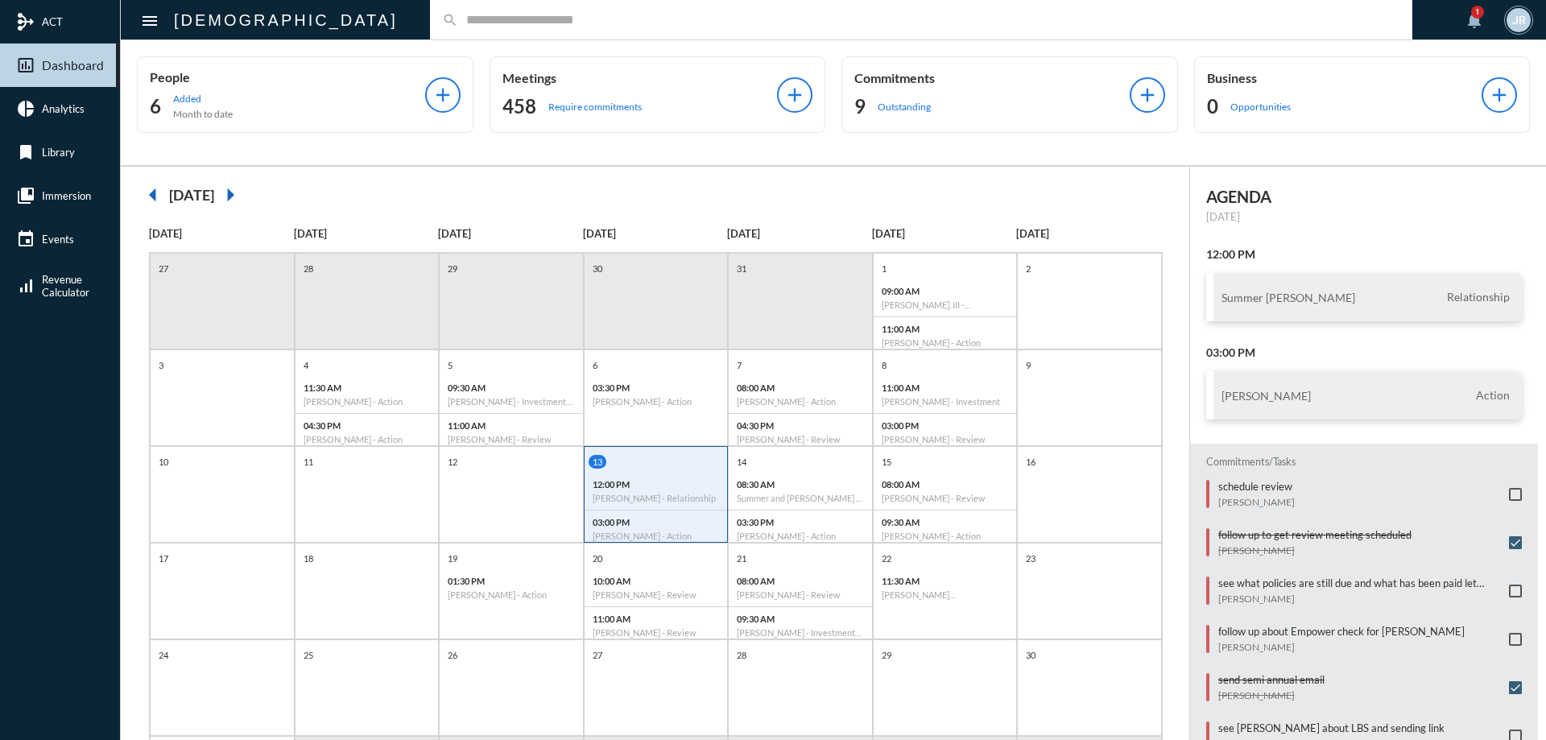
click at [458, 21] on input "text" at bounding box center [929, 20] width 942 height 14
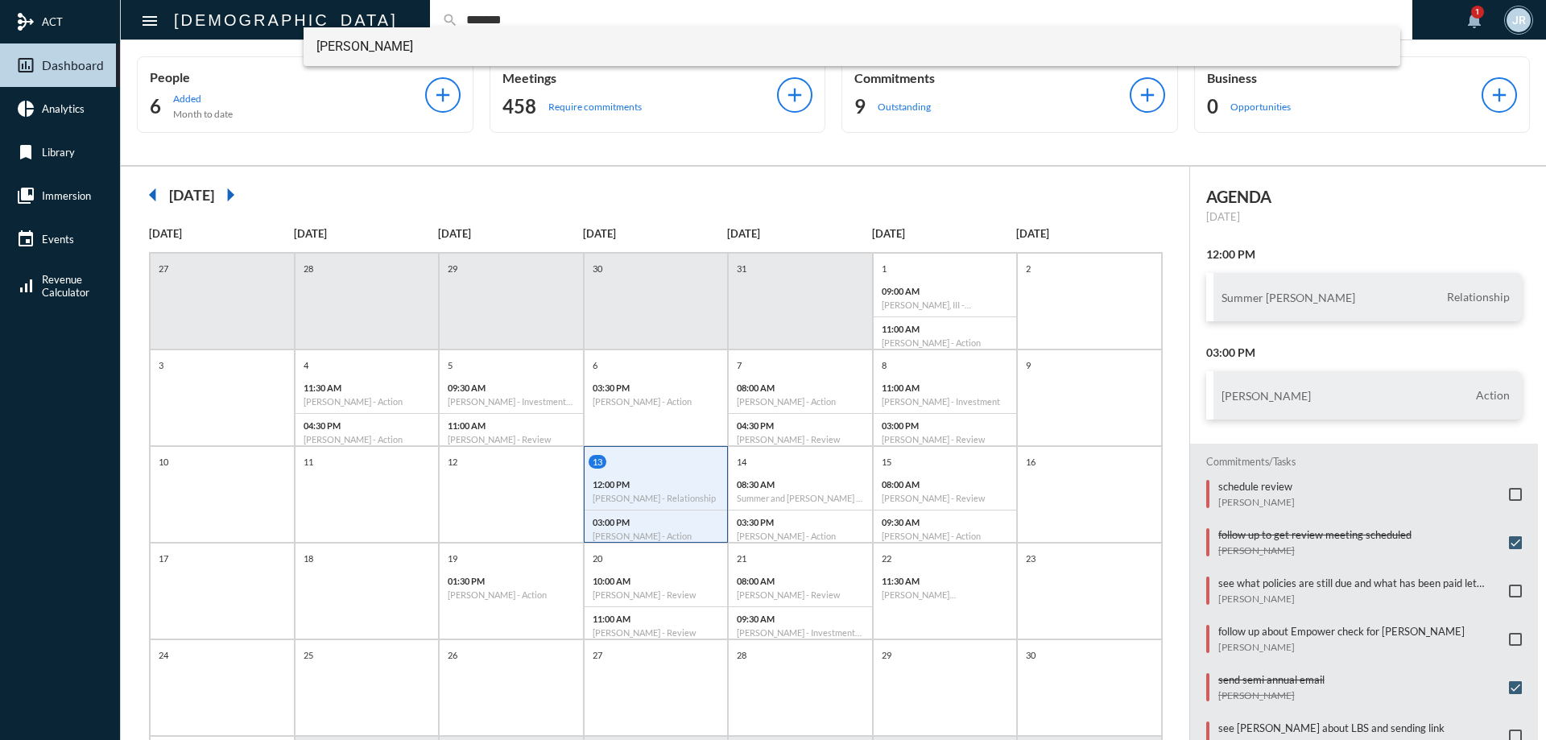
type input "*******"
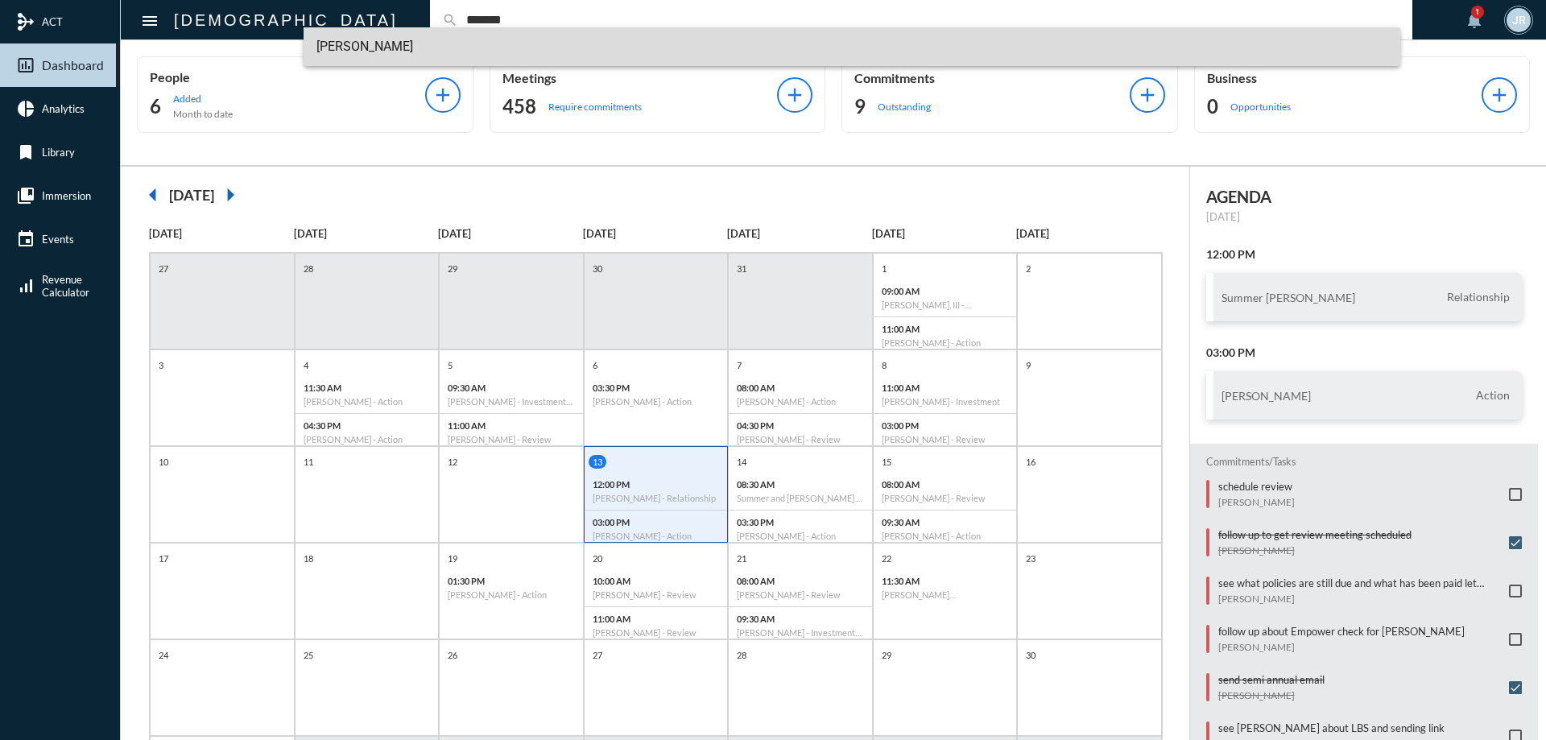
click at [384, 49] on span "[PERSON_NAME]" at bounding box center [853, 46] width 1072 height 39
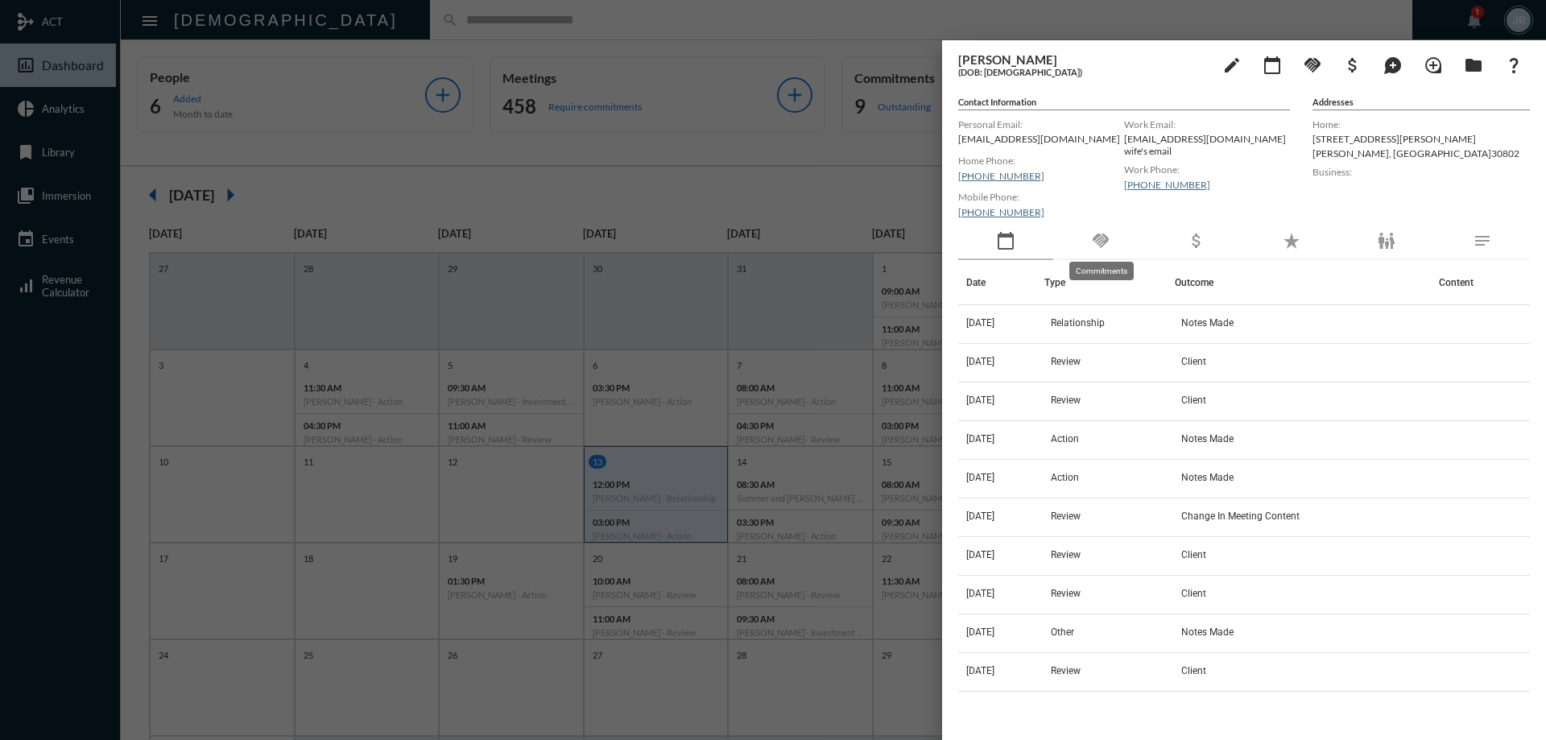
click at [1101, 231] on mat-icon "handshake" at bounding box center [1100, 240] width 19 height 19
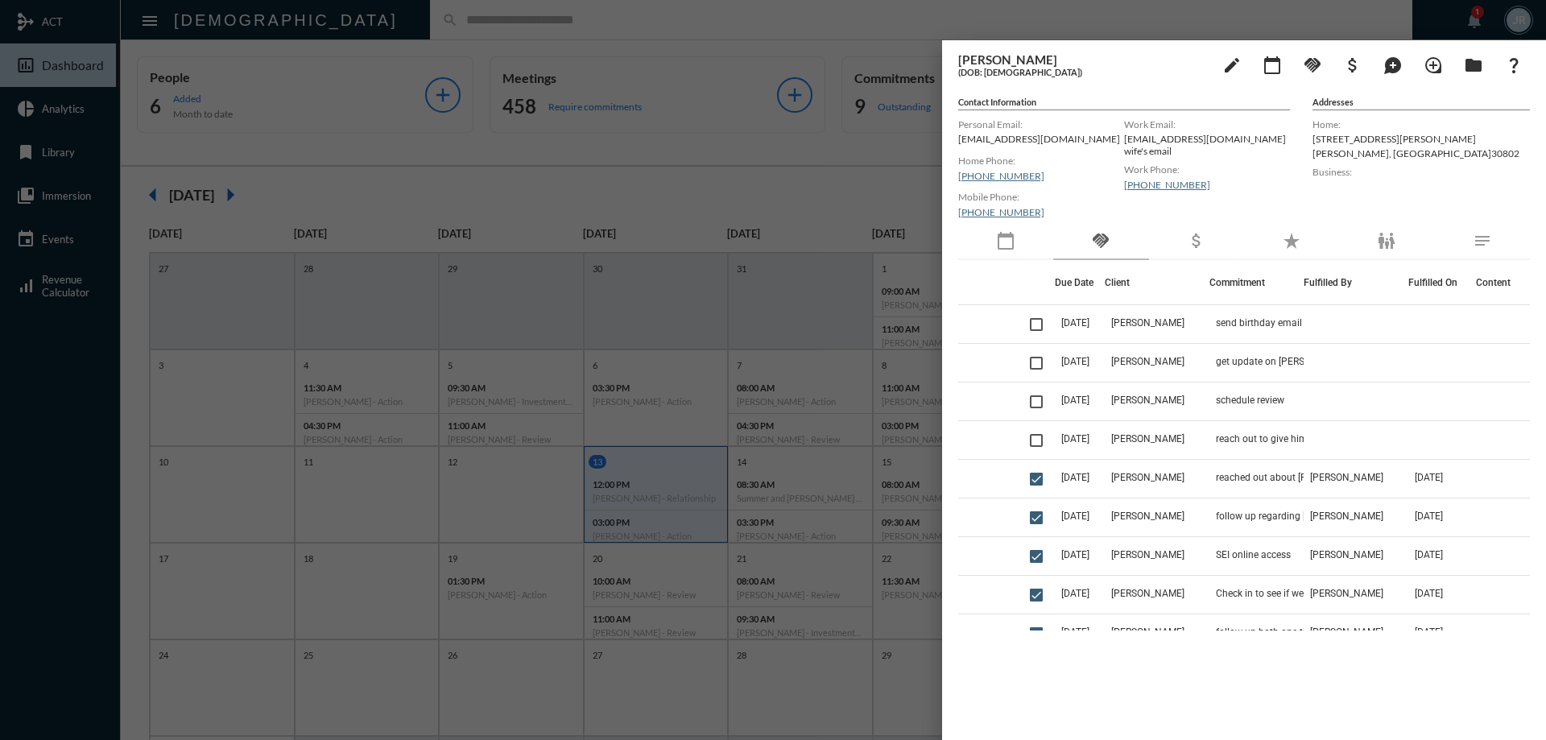
click at [1026, 248] on div "calendar_today" at bounding box center [1005, 241] width 95 height 37
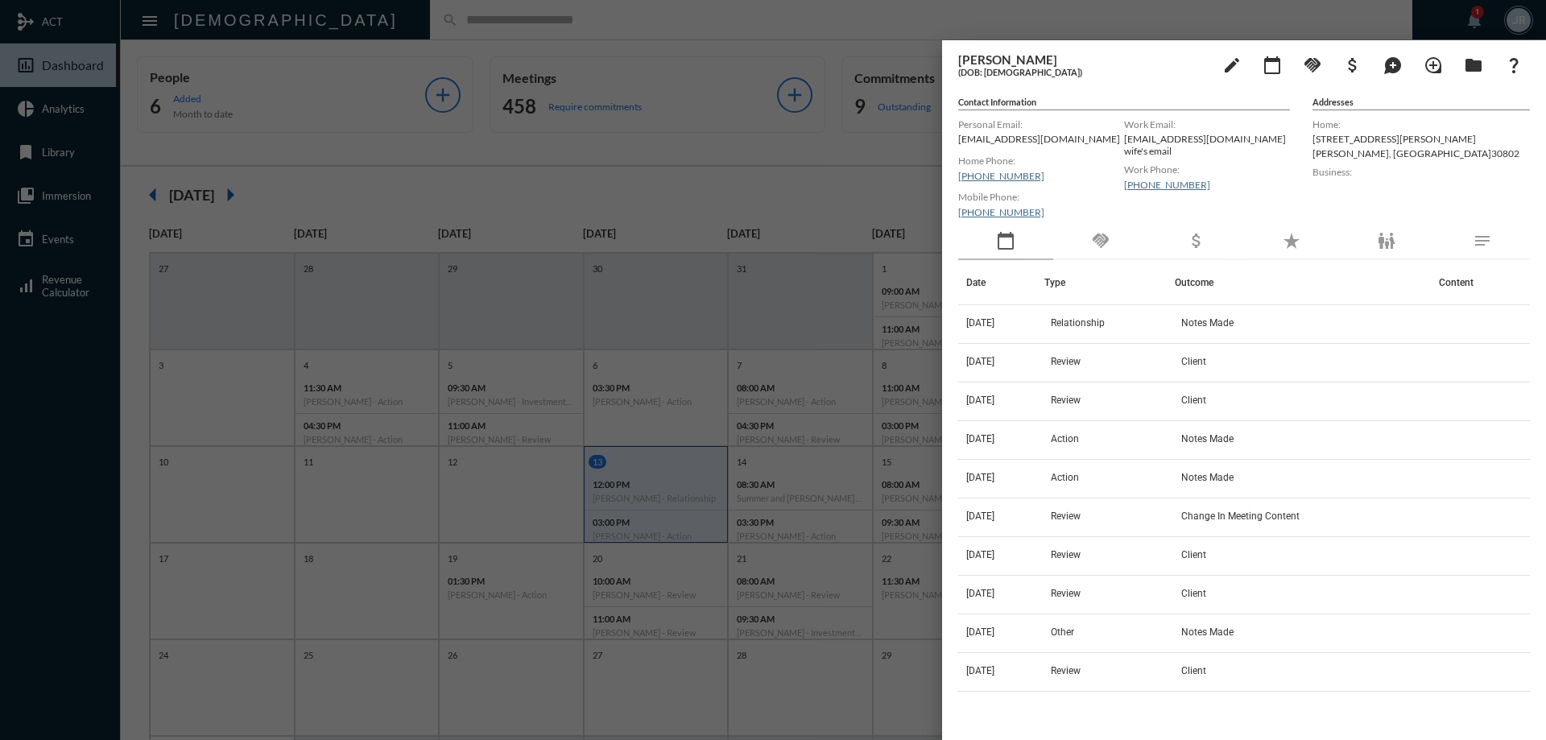
click at [1116, 241] on div "handshake" at bounding box center [1101, 241] width 95 height 37
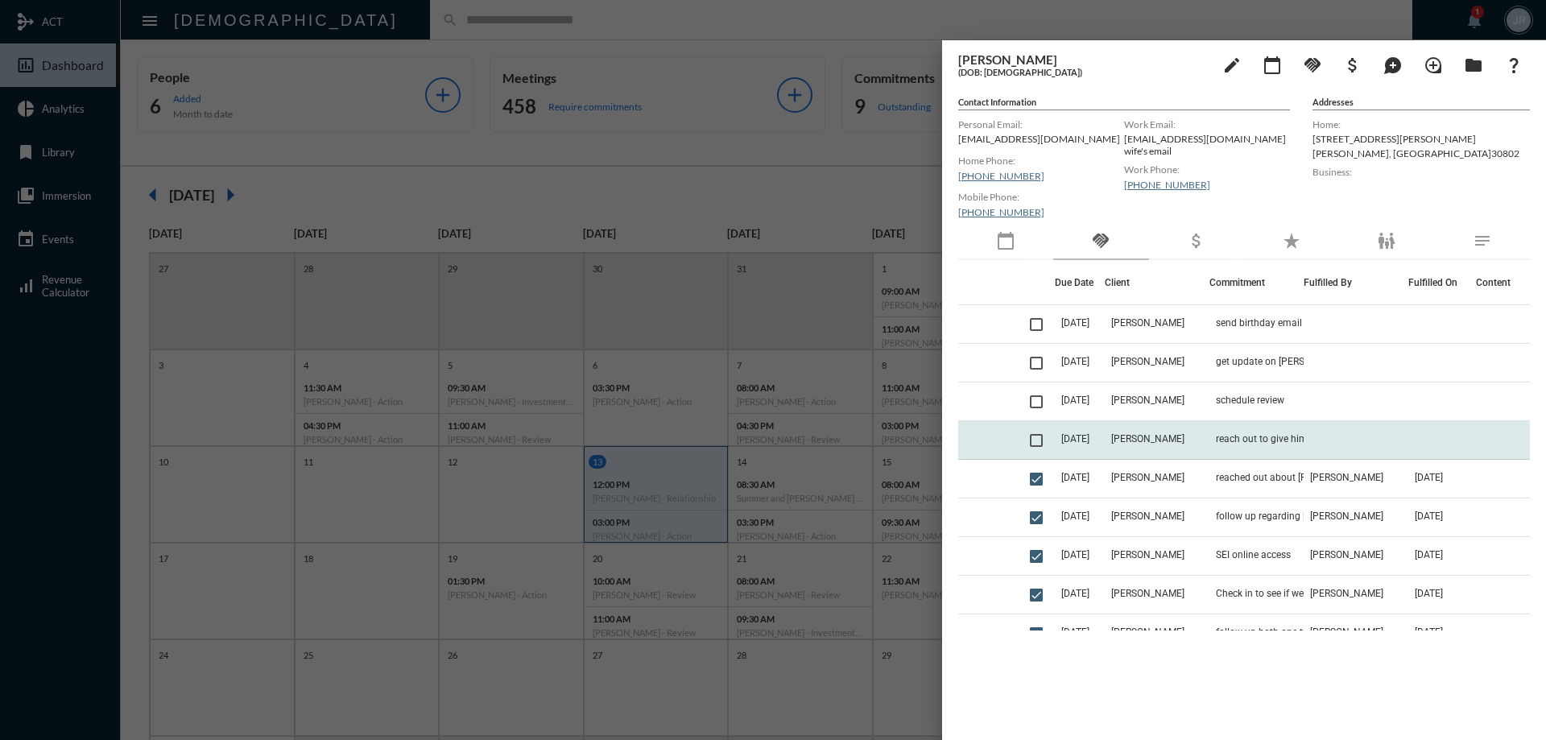
click at [1279, 445] on td "reach out to give him an update on Tater" at bounding box center [1257, 440] width 94 height 39
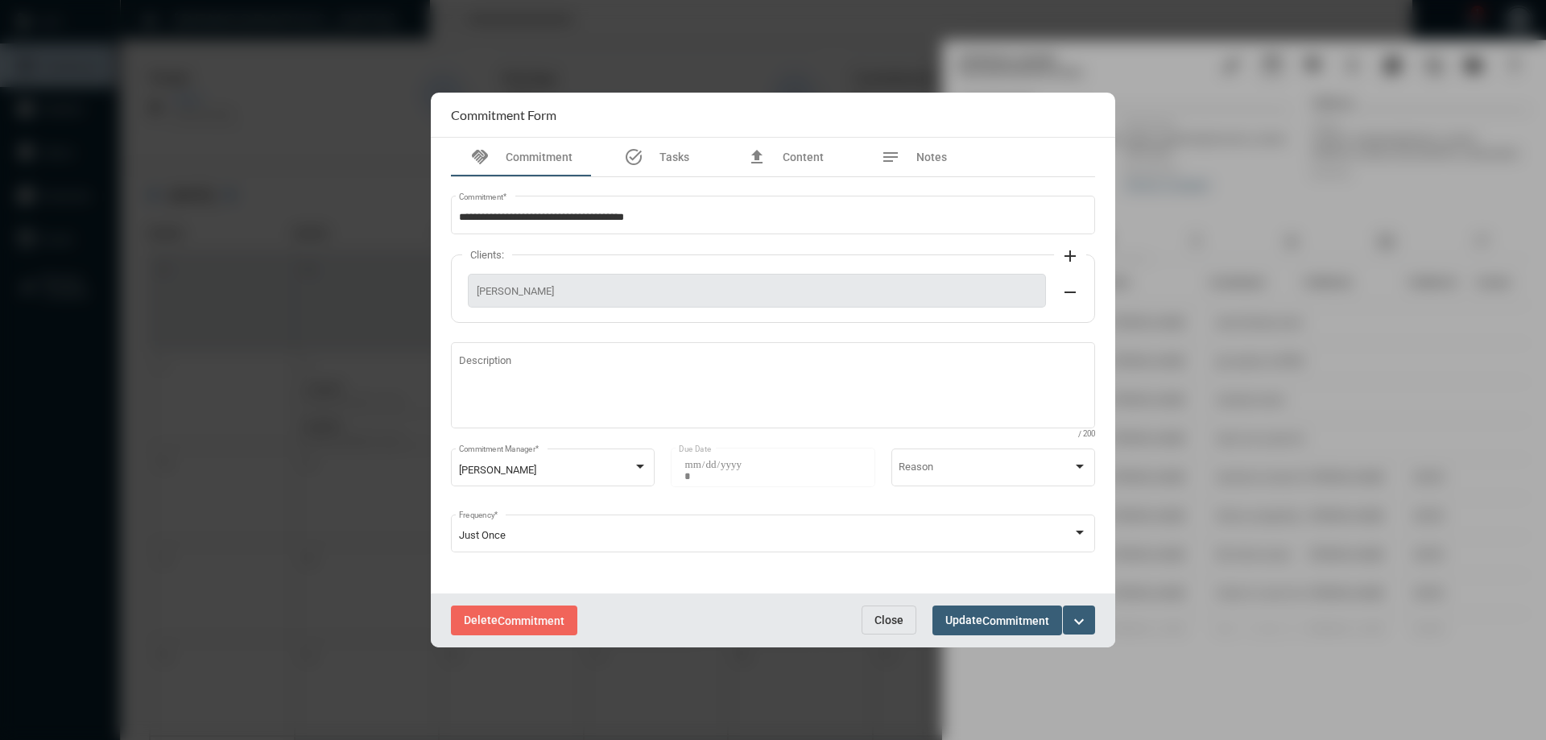
click at [896, 618] on span "Close" at bounding box center [889, 620] width 29 height 13
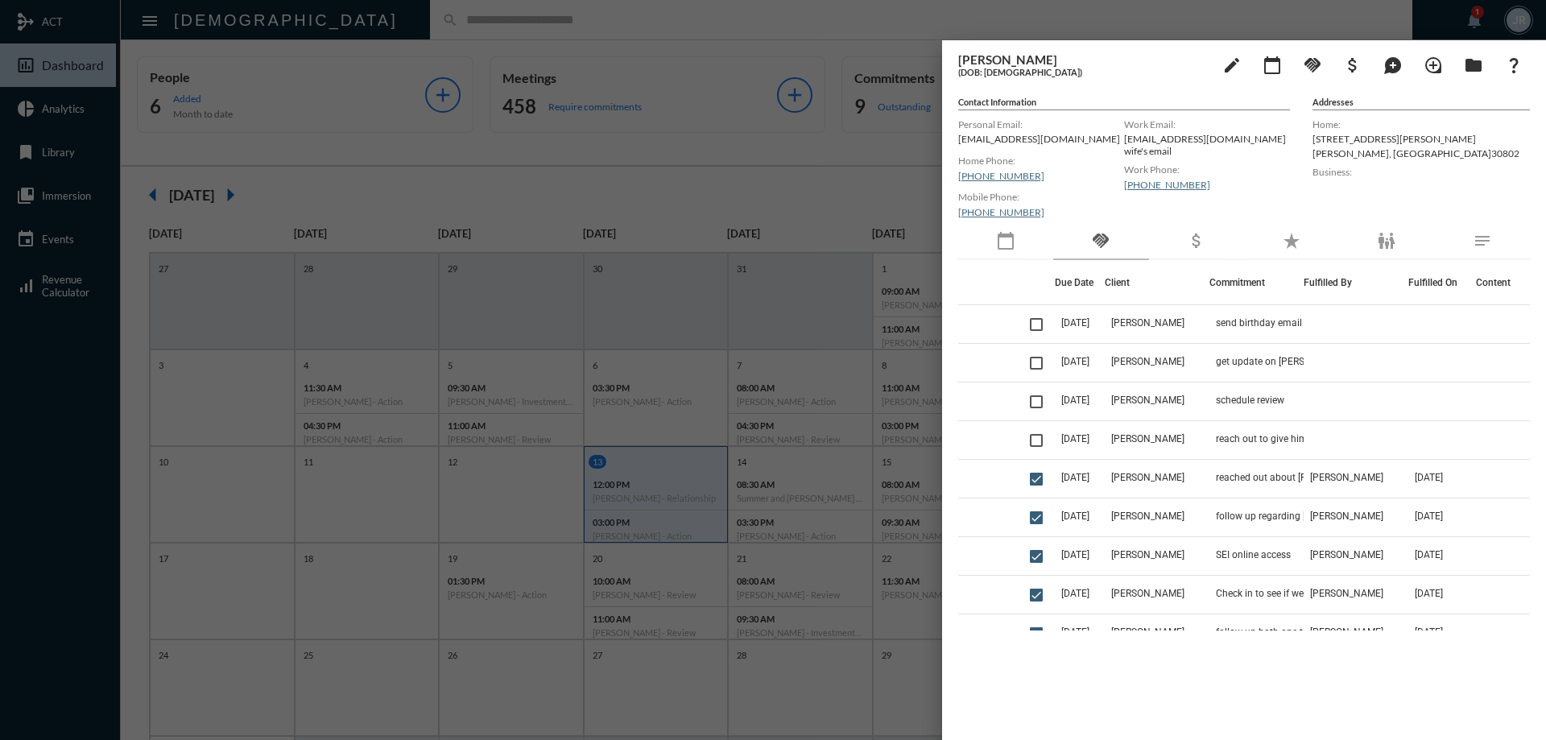
click at [402, 17] on div at bounding box center [773, 370] width 1546 height 740
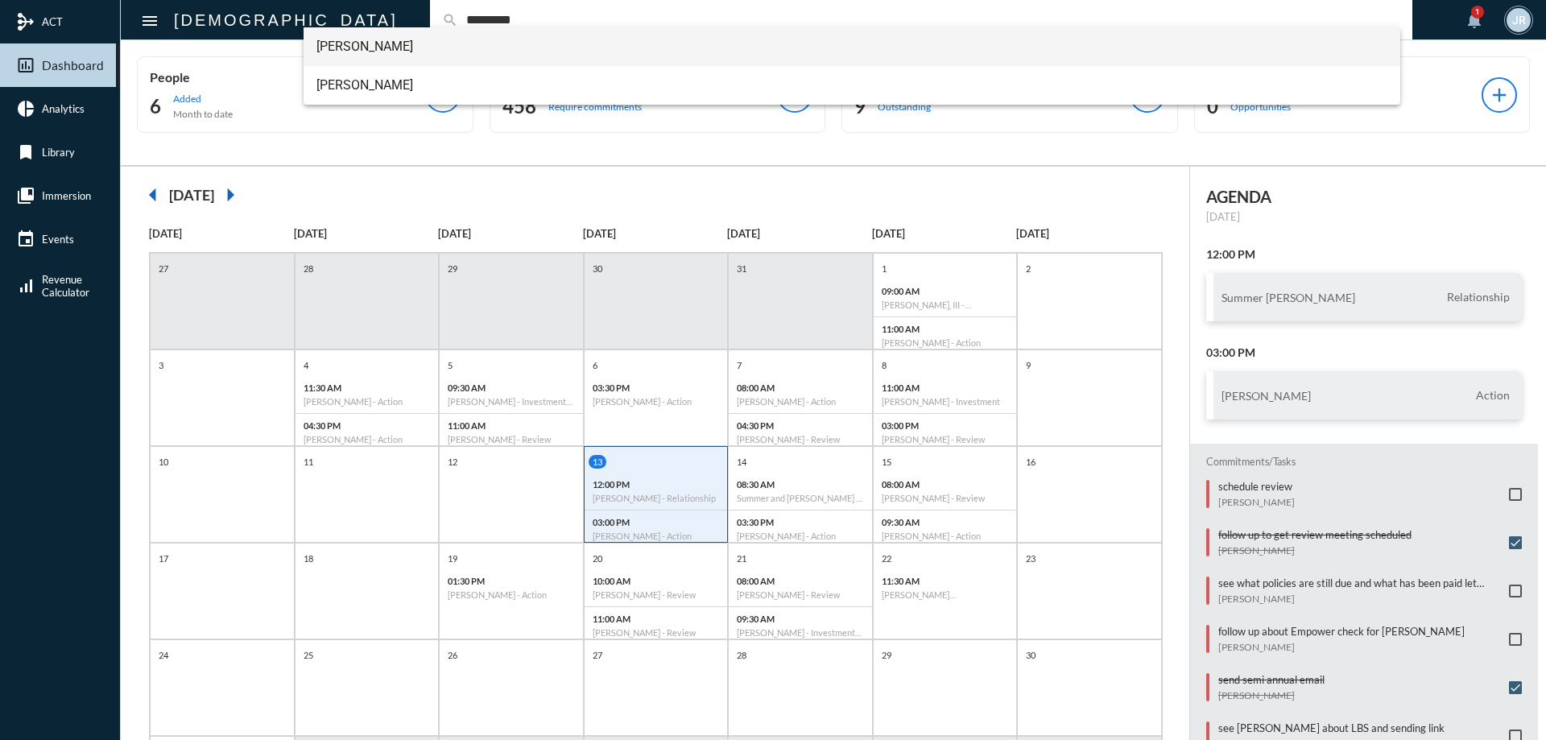
type input "*********"
click at [386, 46] on span "[PERSON_NAME]" at bounding box center [853, 46] width 1072 height 39
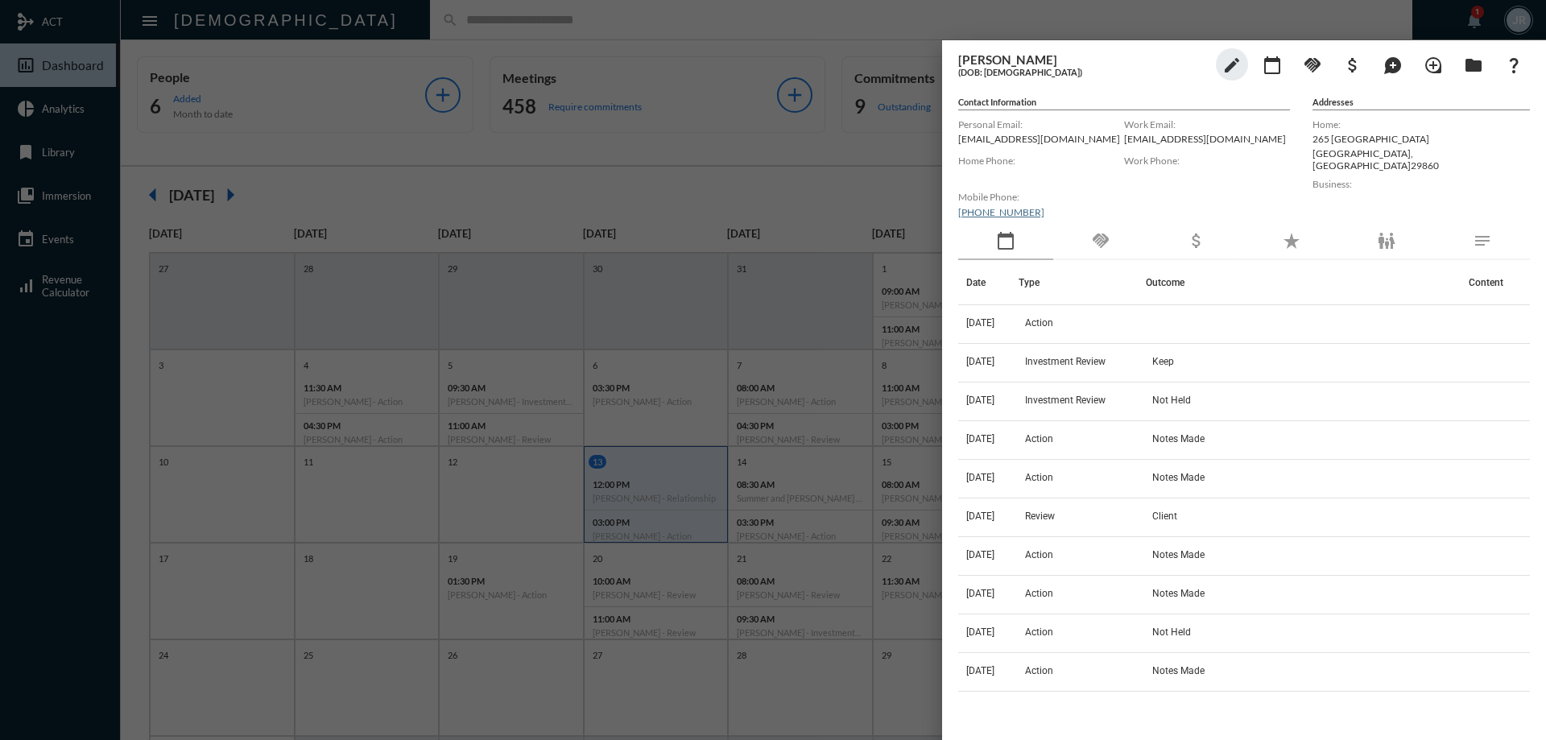
click at [1091, 256] on div "handshake" at bounding box center [1101, 241] width 95 height 37
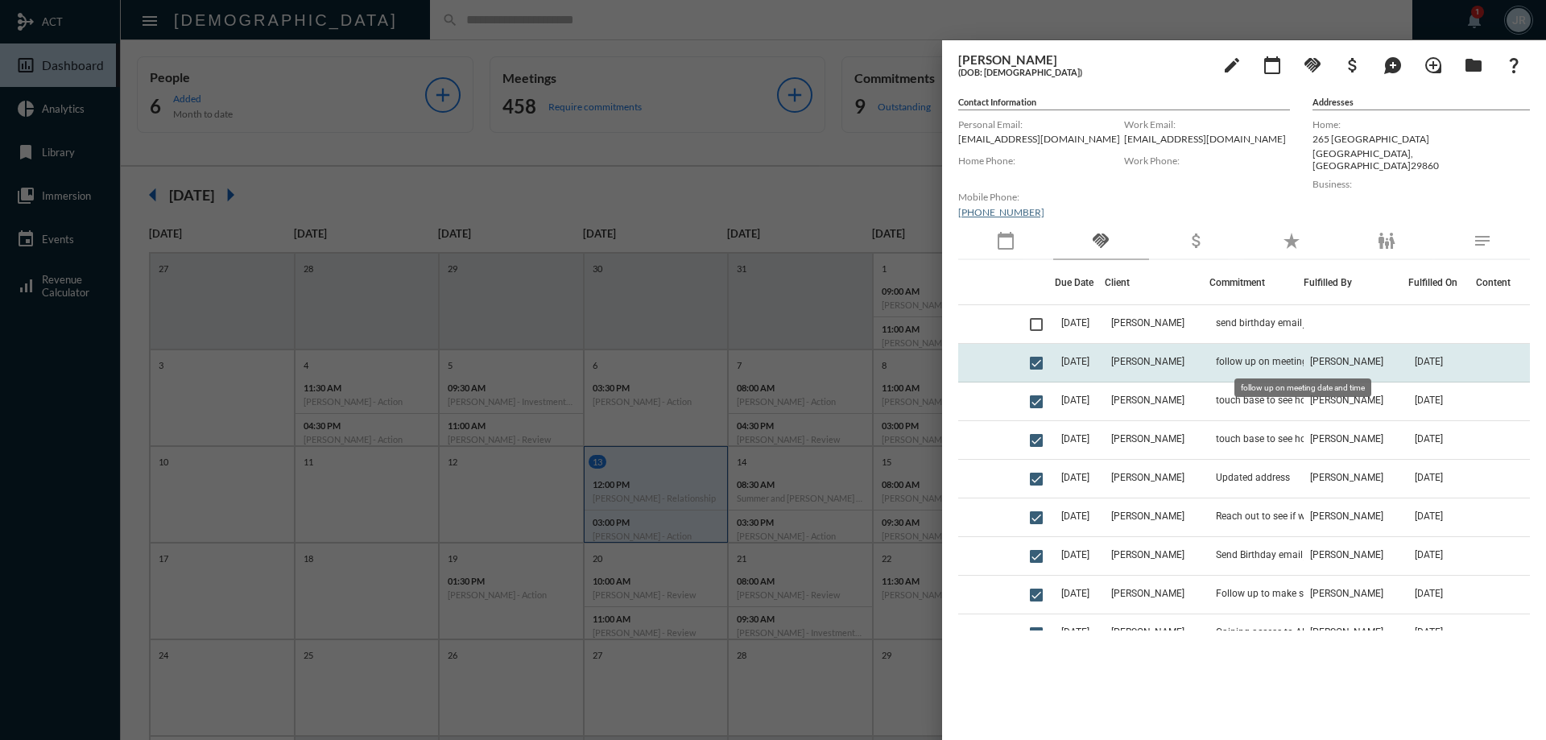
click at [1278, 356] on span "follow up on meeting date and time" at bounding box center [1293, 361] width 155 height 11
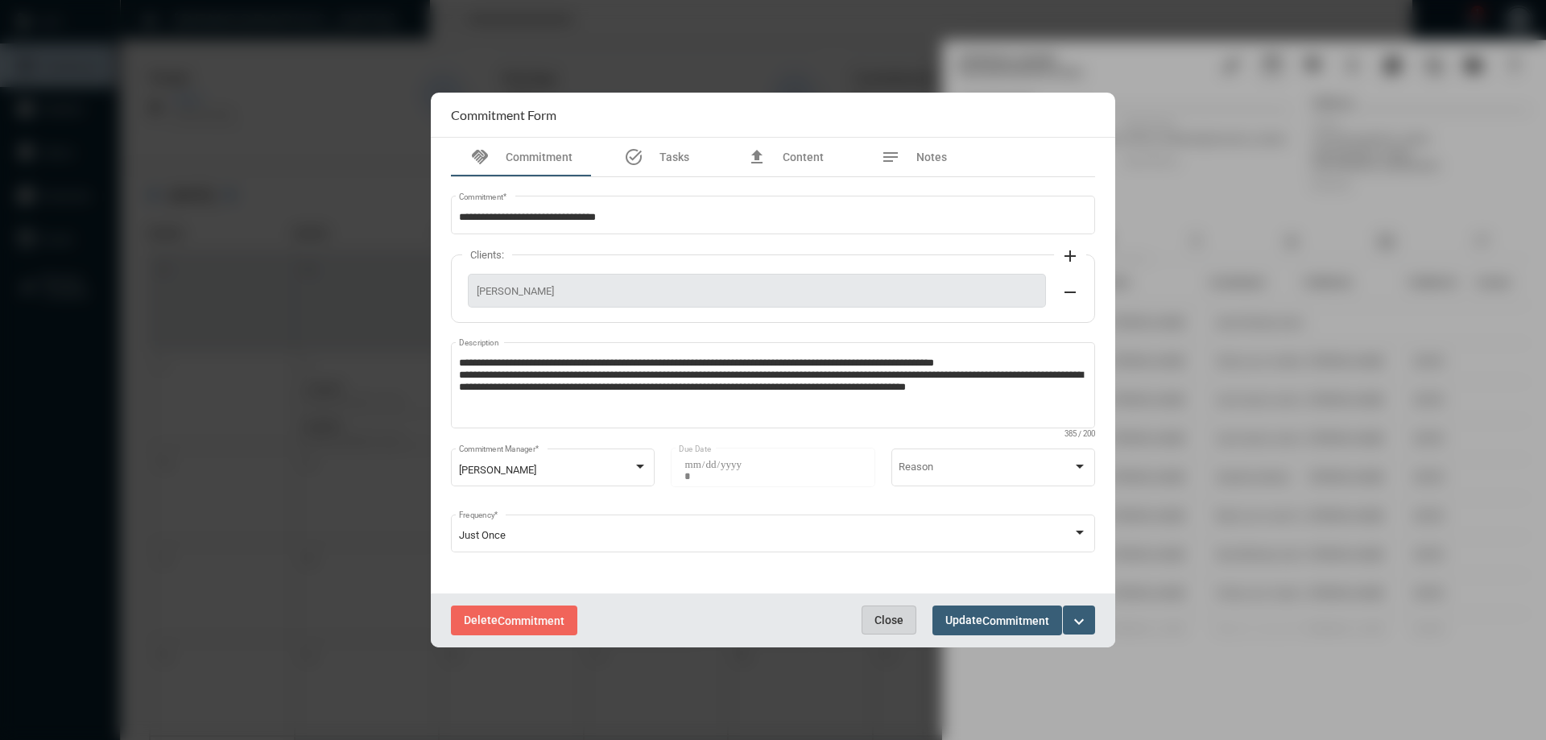
click at [894, 618] on span "Close" at bounding box center [889, 620] width 29 height 13
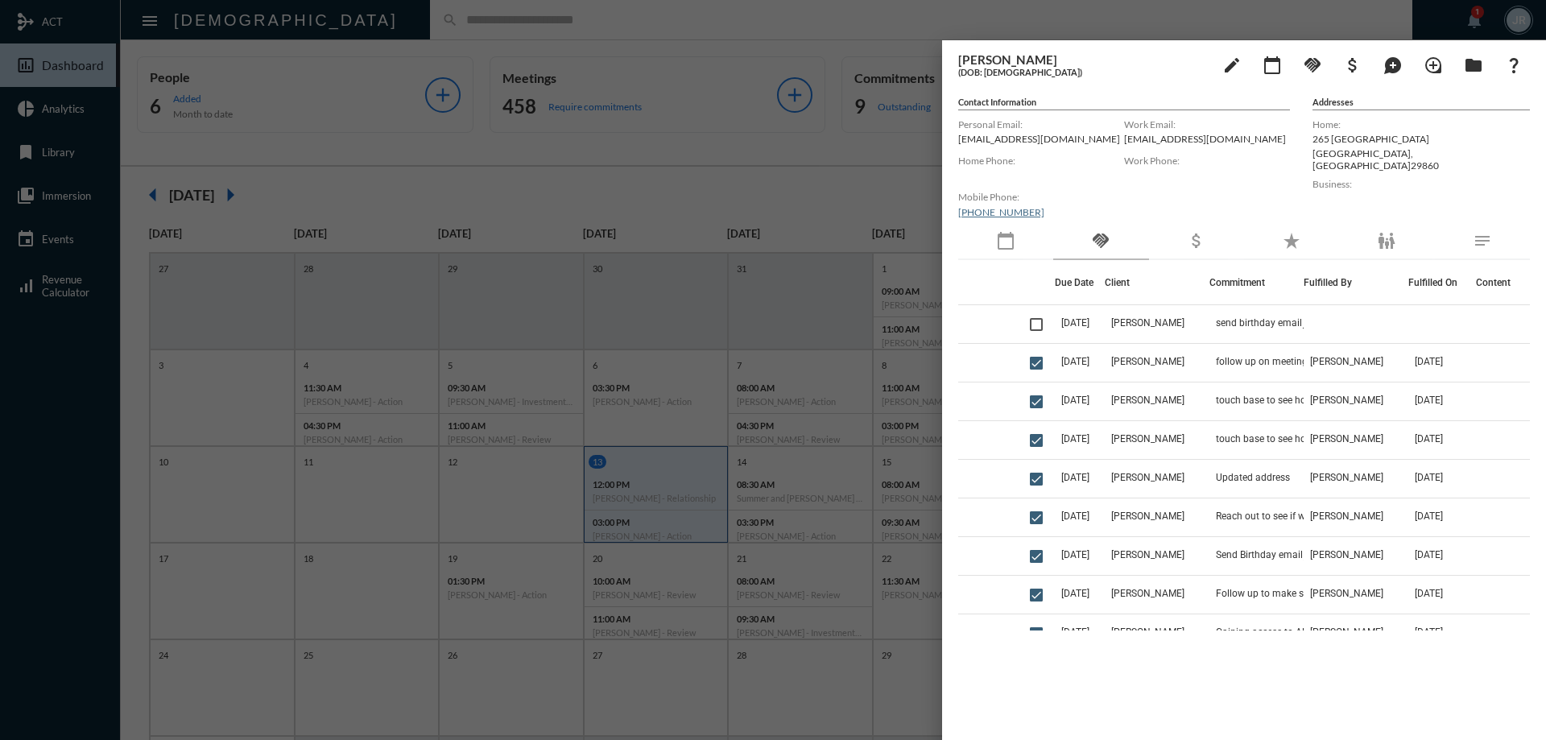
click at [1019, 249] on div "calendar_today" at bounding box center [1005, 241] width 95 height 37
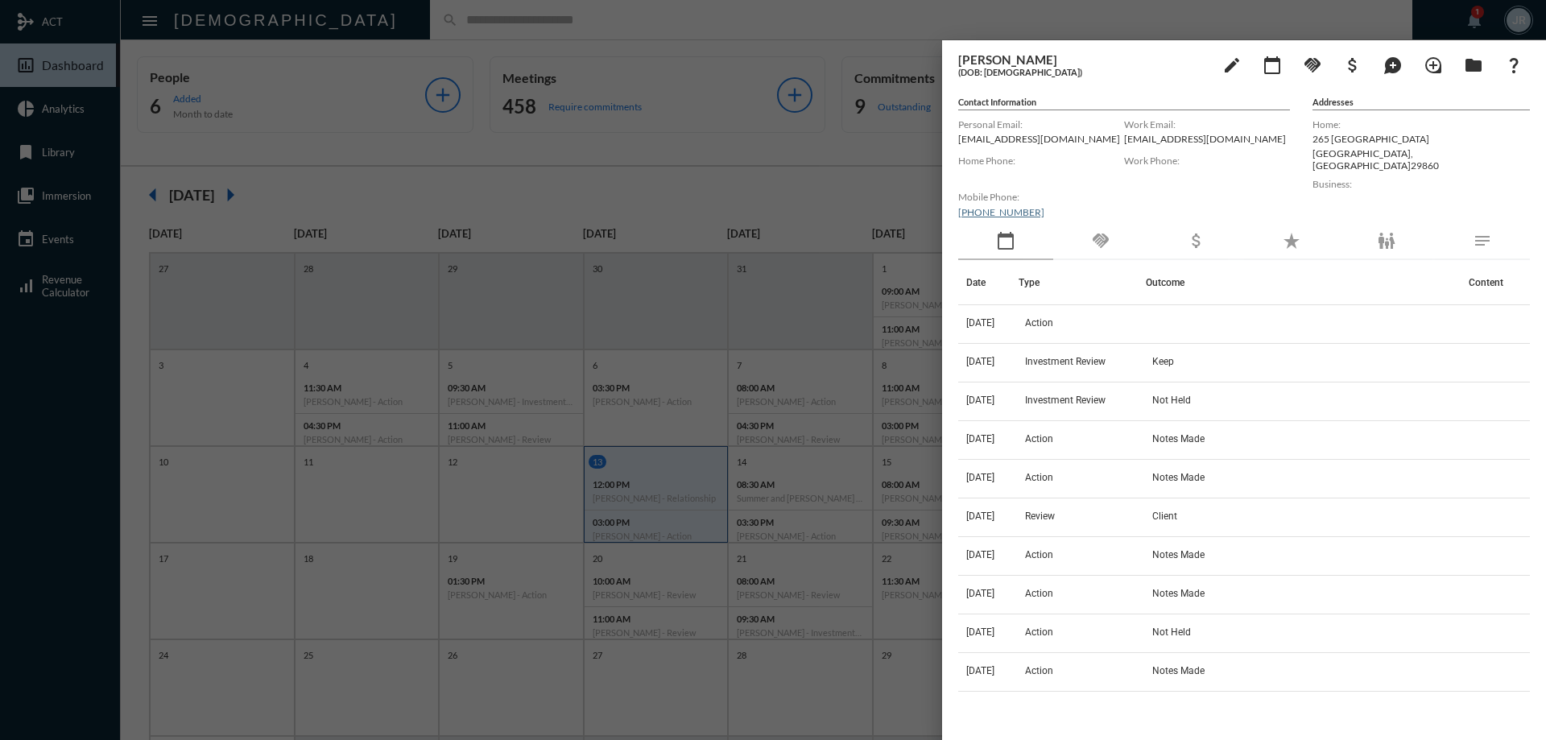
click at [1116, 238] on div "handshake" at bounding box center [1101, 241] width 95 height 37
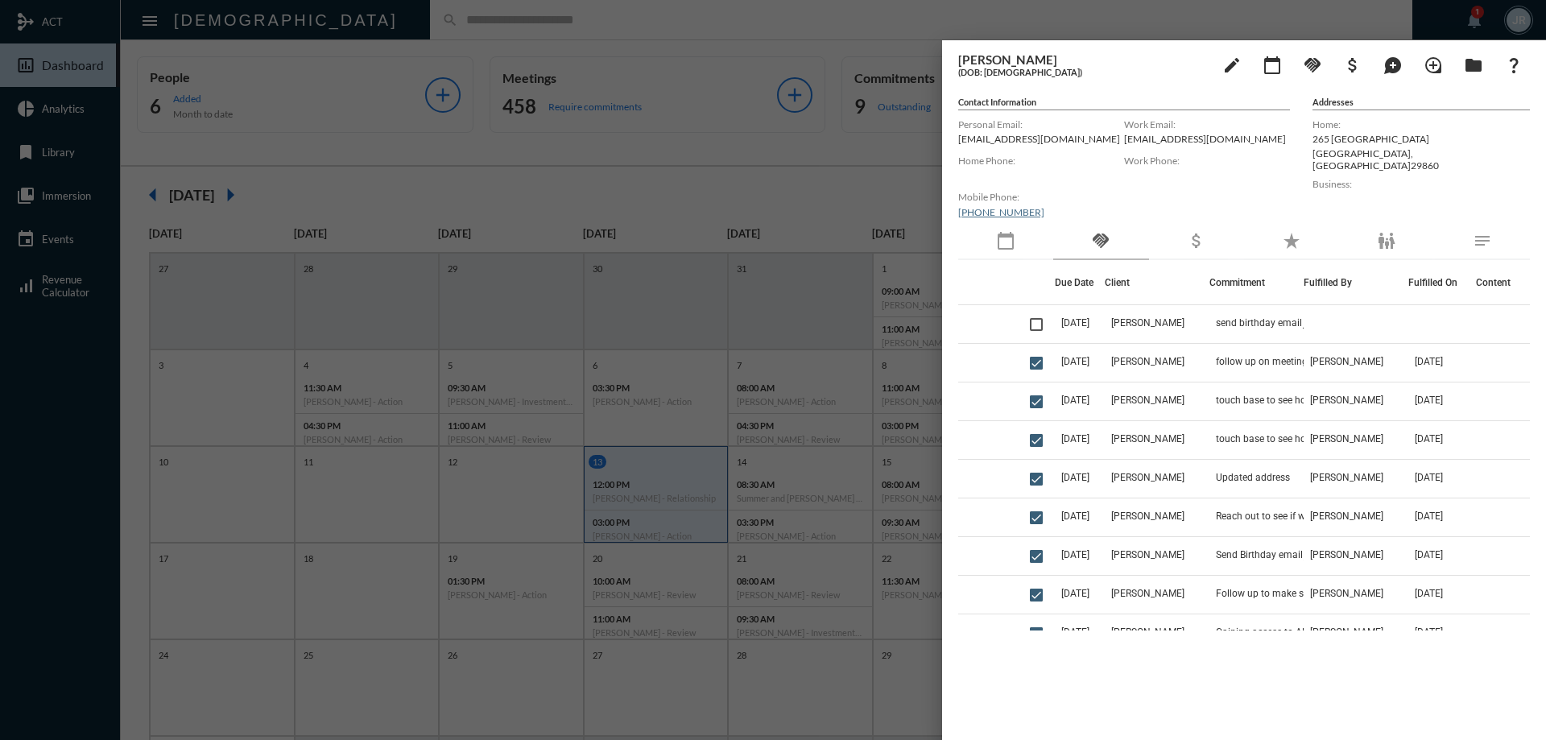
click at [408, 27] on div at bounding box center [773, 370] width 1546 height 740
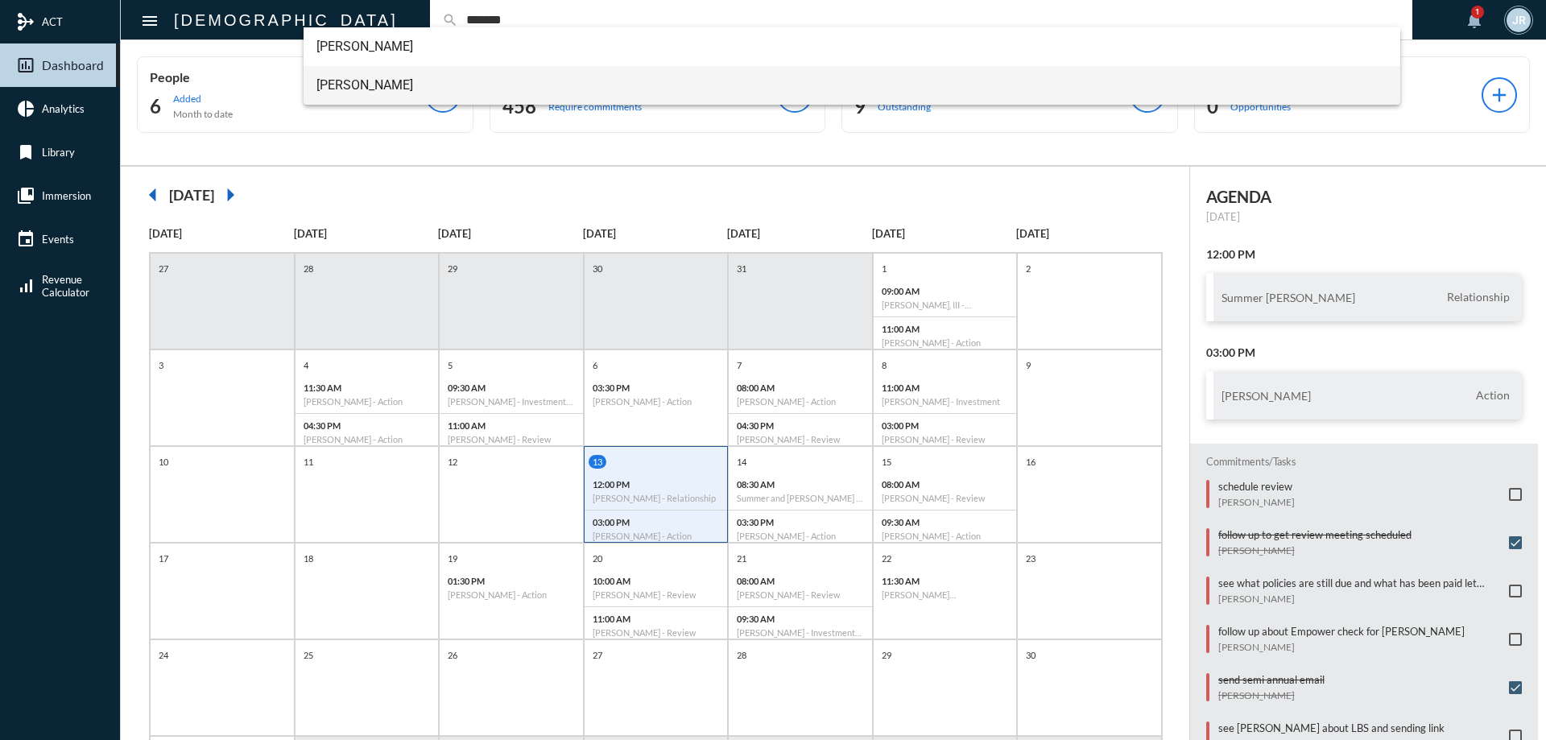
type input "*******"
click at [378, 72] on span "[PERSON_NAME]" at bounding box center [853, 85] width 1072 height 39
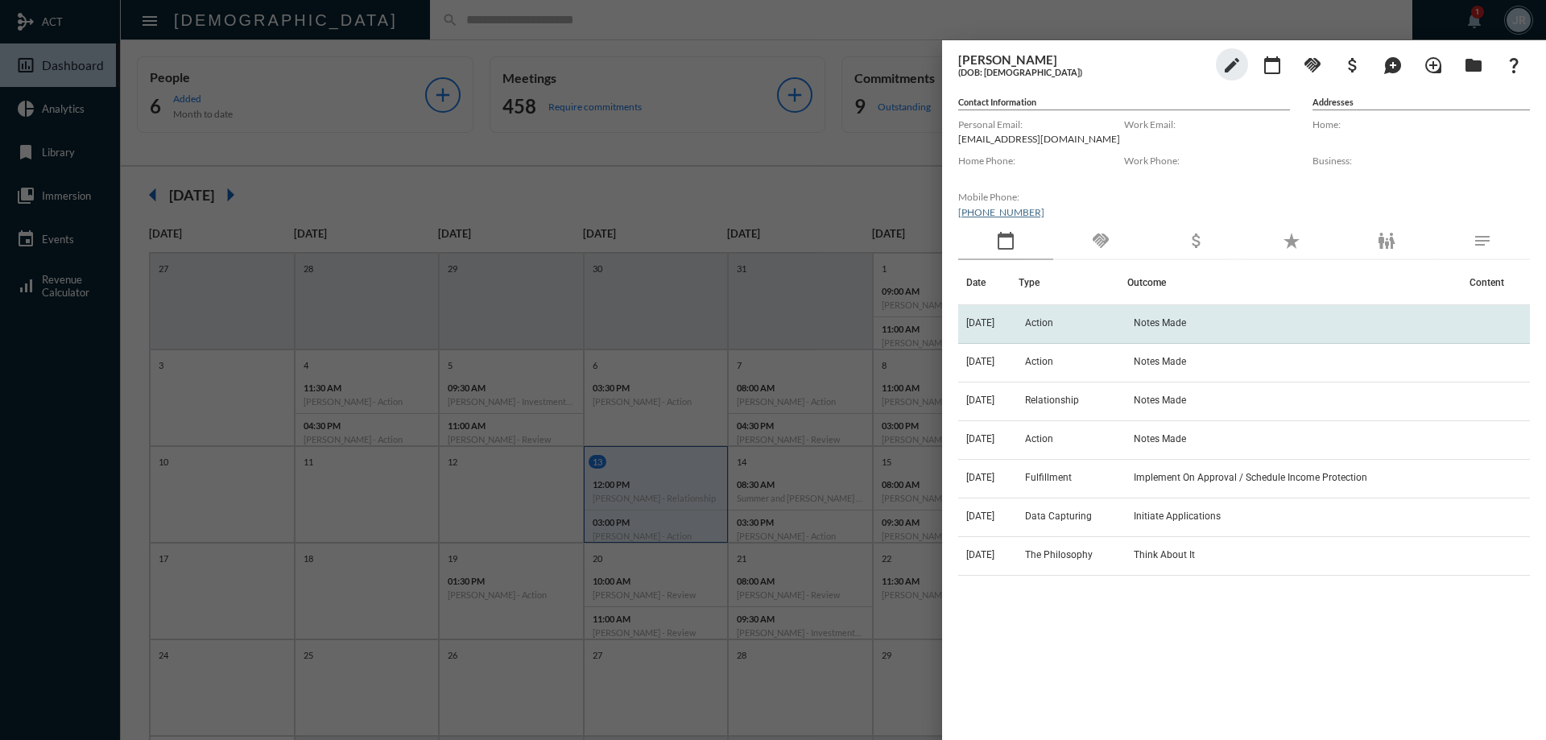
click at [1072, 318] on td "Action" at bounding box center [1073, 324] width 109 height 39
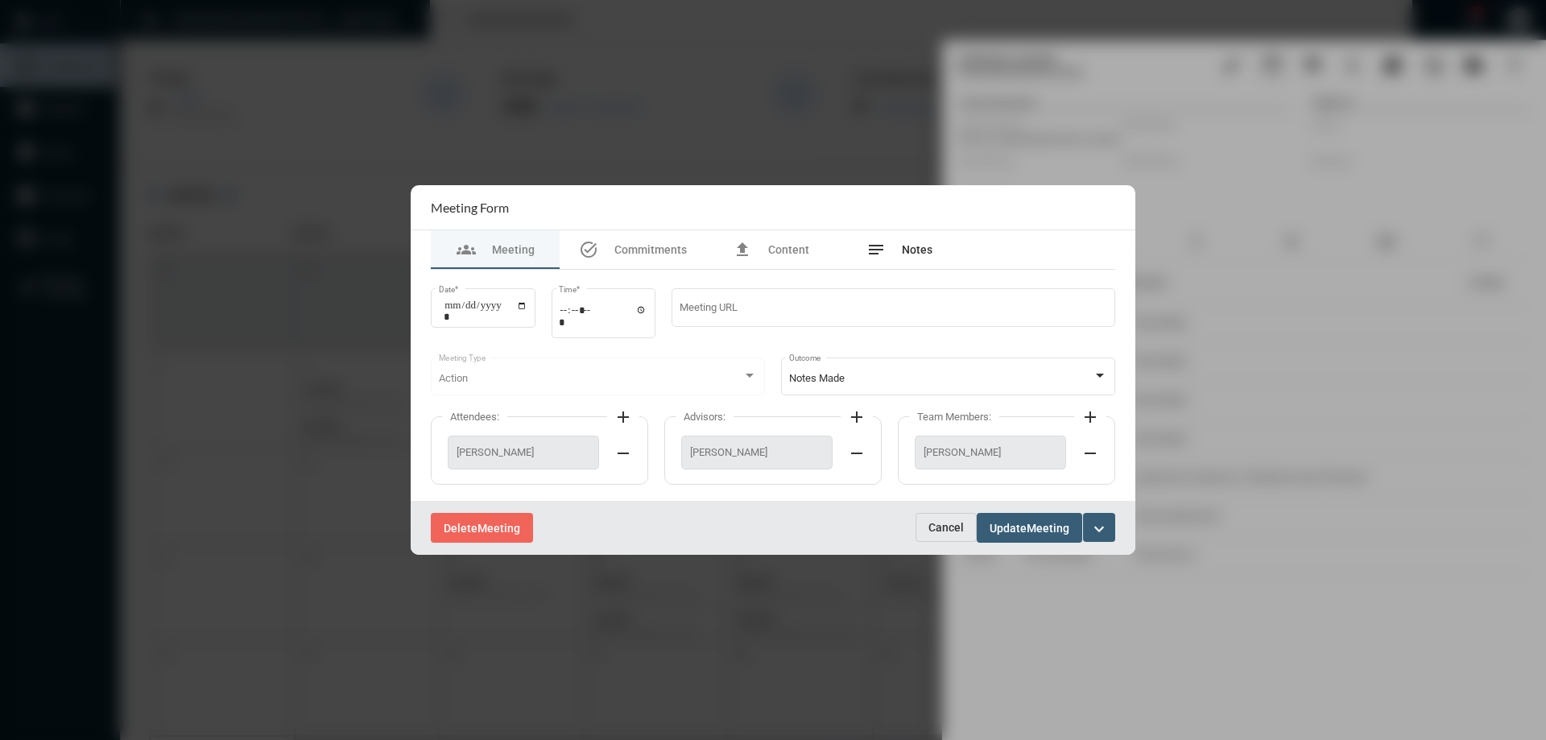
click at [925, 242] on div "notes Notes" at bounding box center [900, 249] width 66 height 19
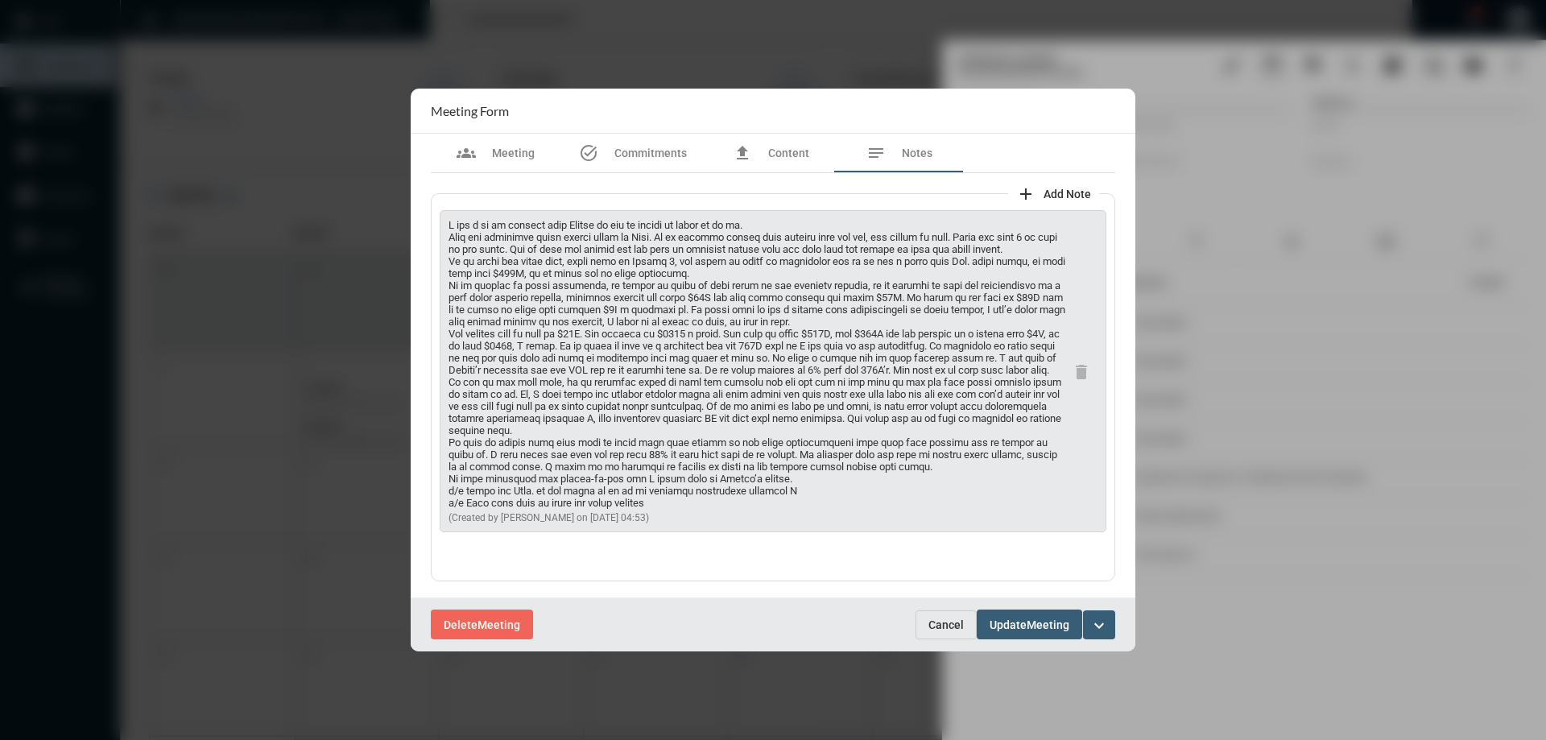
click at [950, 627] on span "Cancel" at bounding box center [946, 625] width 35 height 13
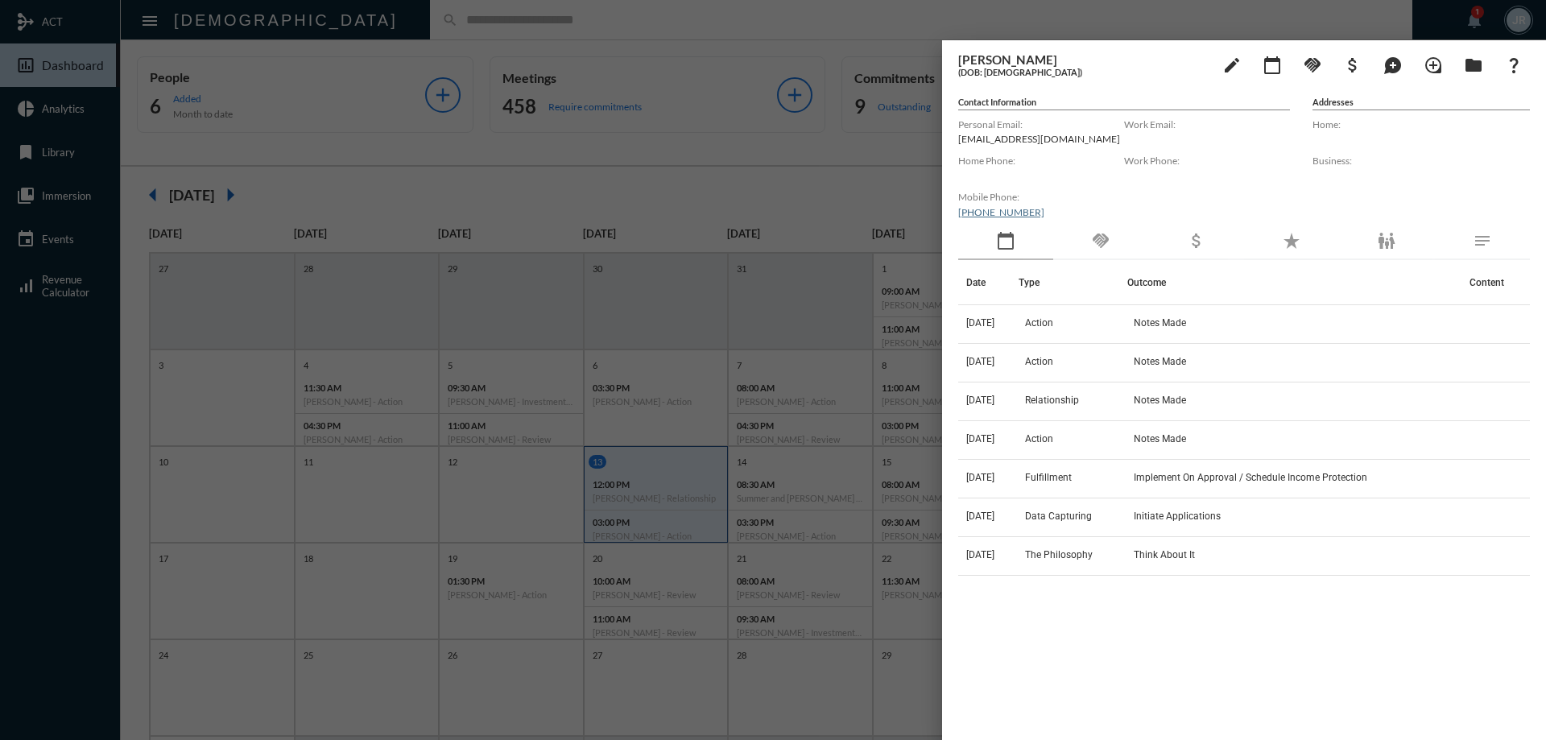
click at [1112, 238] on div "handshake" at bounding box center [1101, 241] width 95 height 37
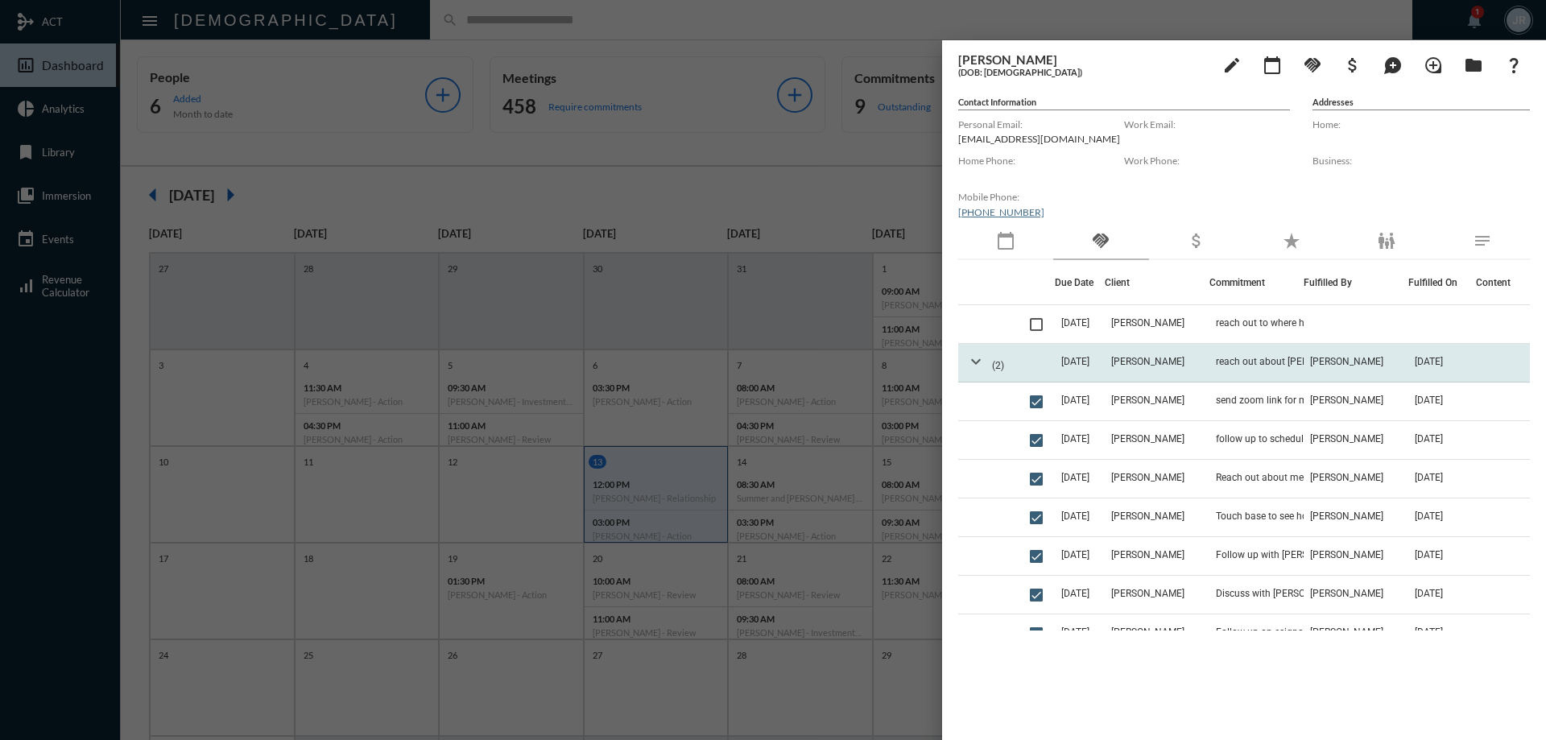
click at [979, 363] on mat-icon "expand_more" at bounding box center [976, 361] width 19 height 19
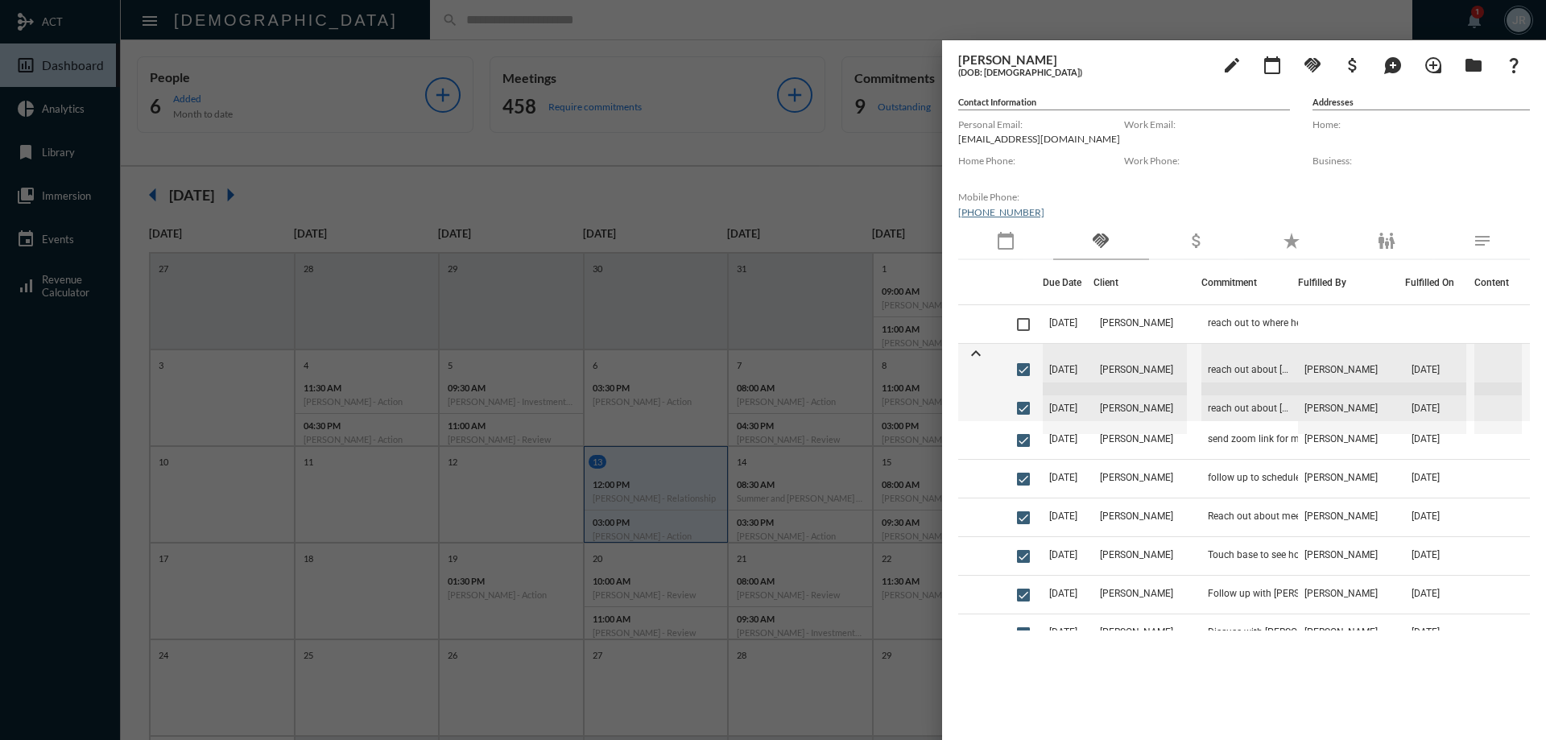
click at [429, 31] on div at bounding box center [773, 370] width 1546 height 740
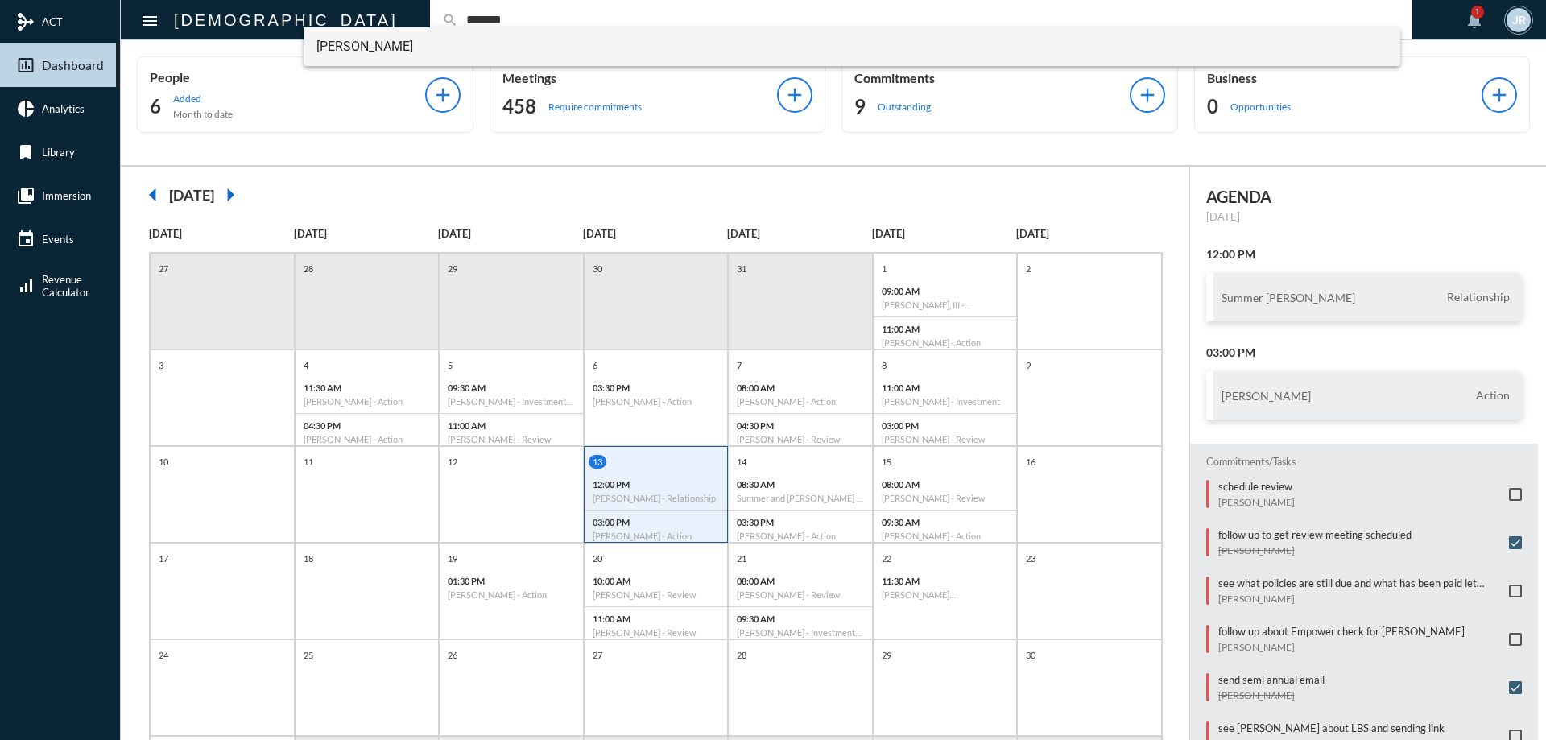
type input "*******"
click at [358, 32] on span "[PERSON_NAME]" at bounding box center [853, 46] width 1072 height 39
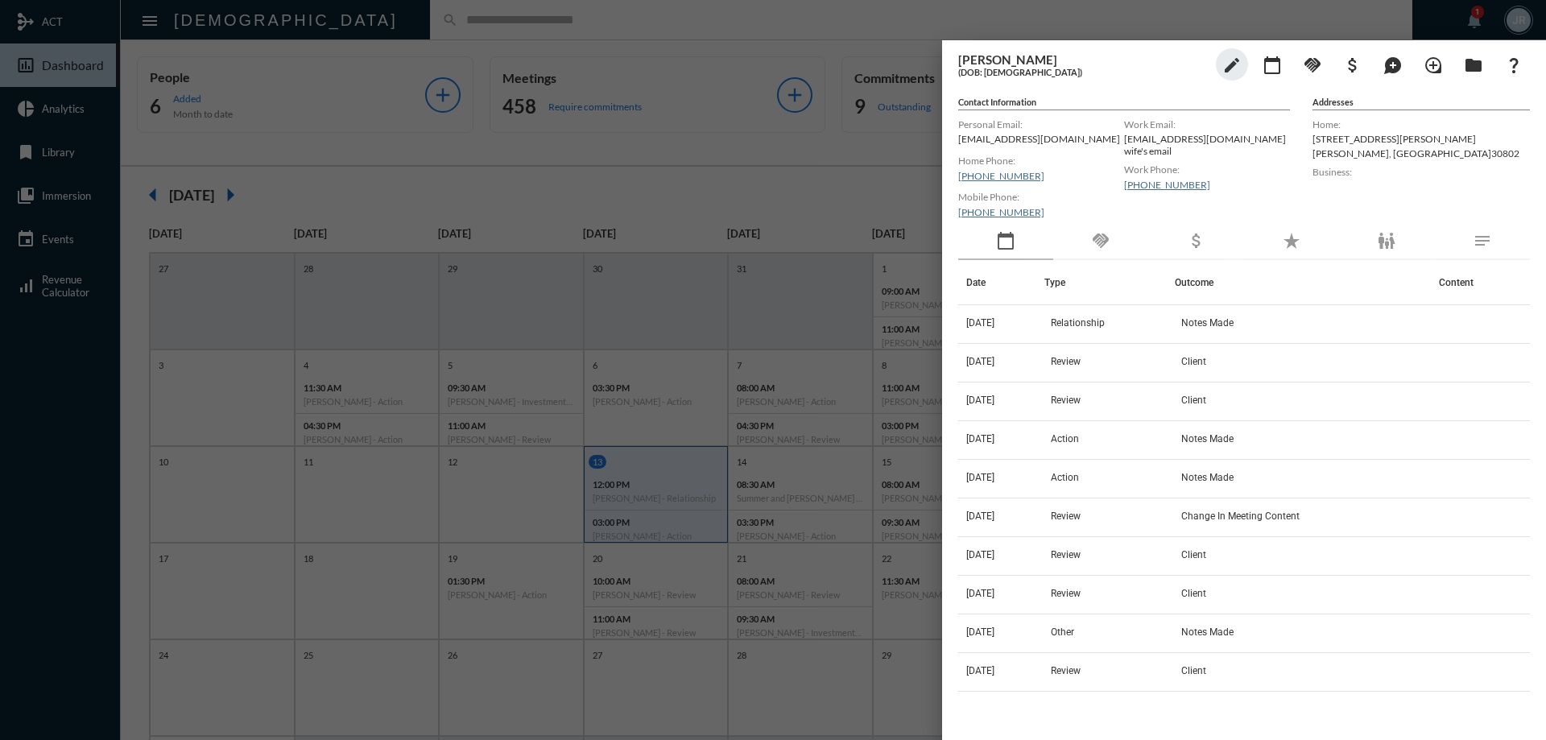
click at [1112, 255] on div "handshake" at bounding box center [1101, 241] width 95 height 37
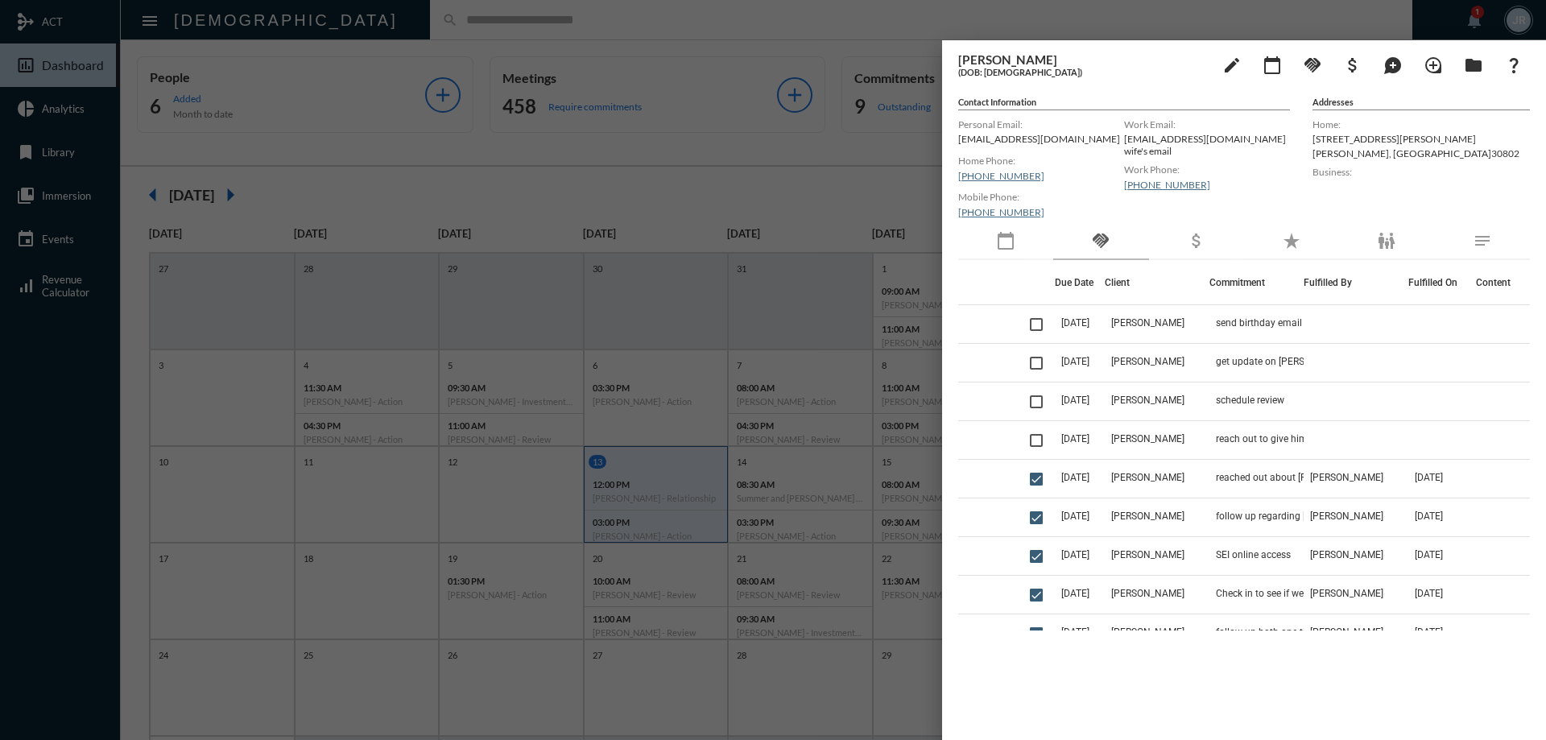
click at [993, 252] on div "calendar_today" at bounding box center [1005, 241] width 95 height 37
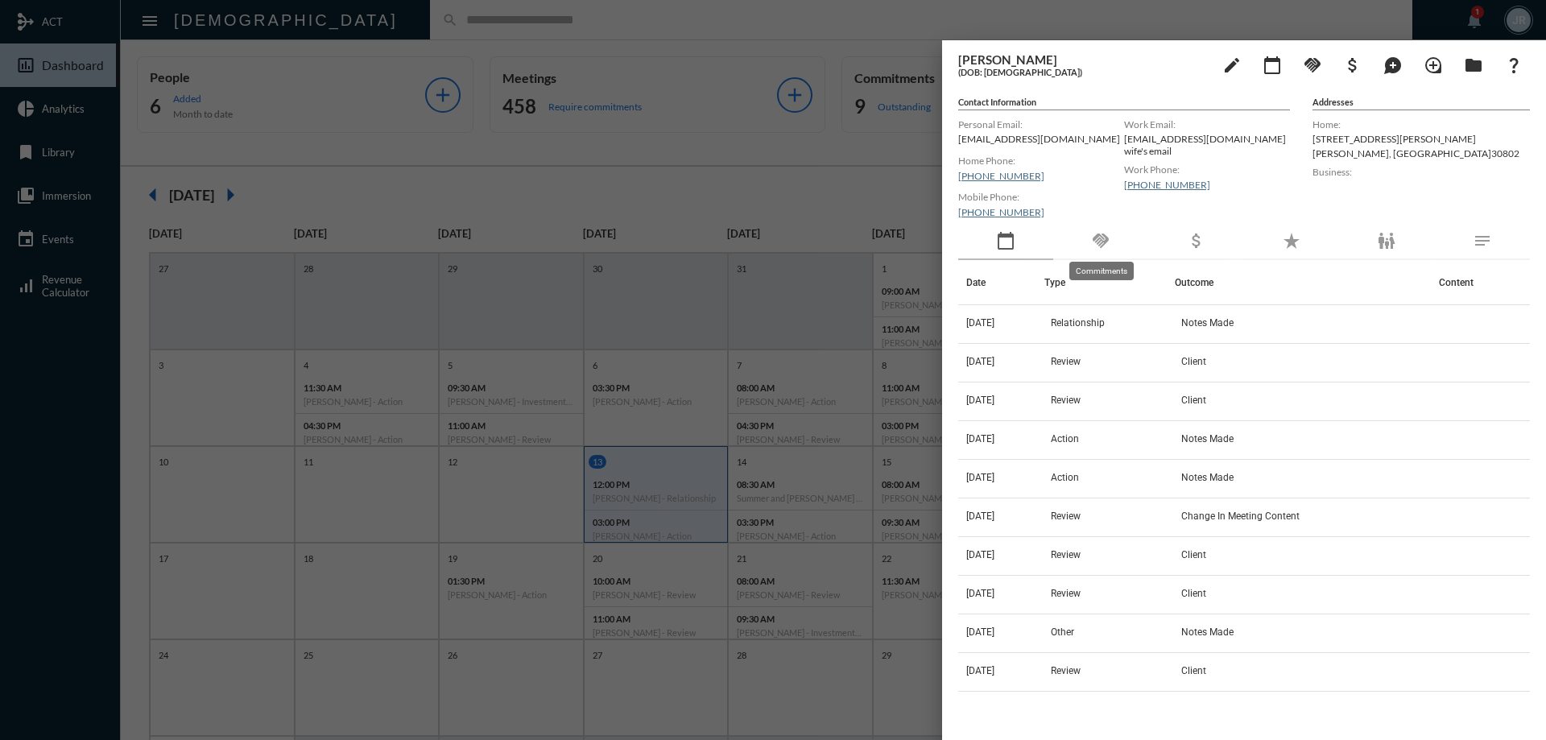
click at [1110, 236] on mat-icon "handshake" at bounding box center [1100, 240] width 19 height 19
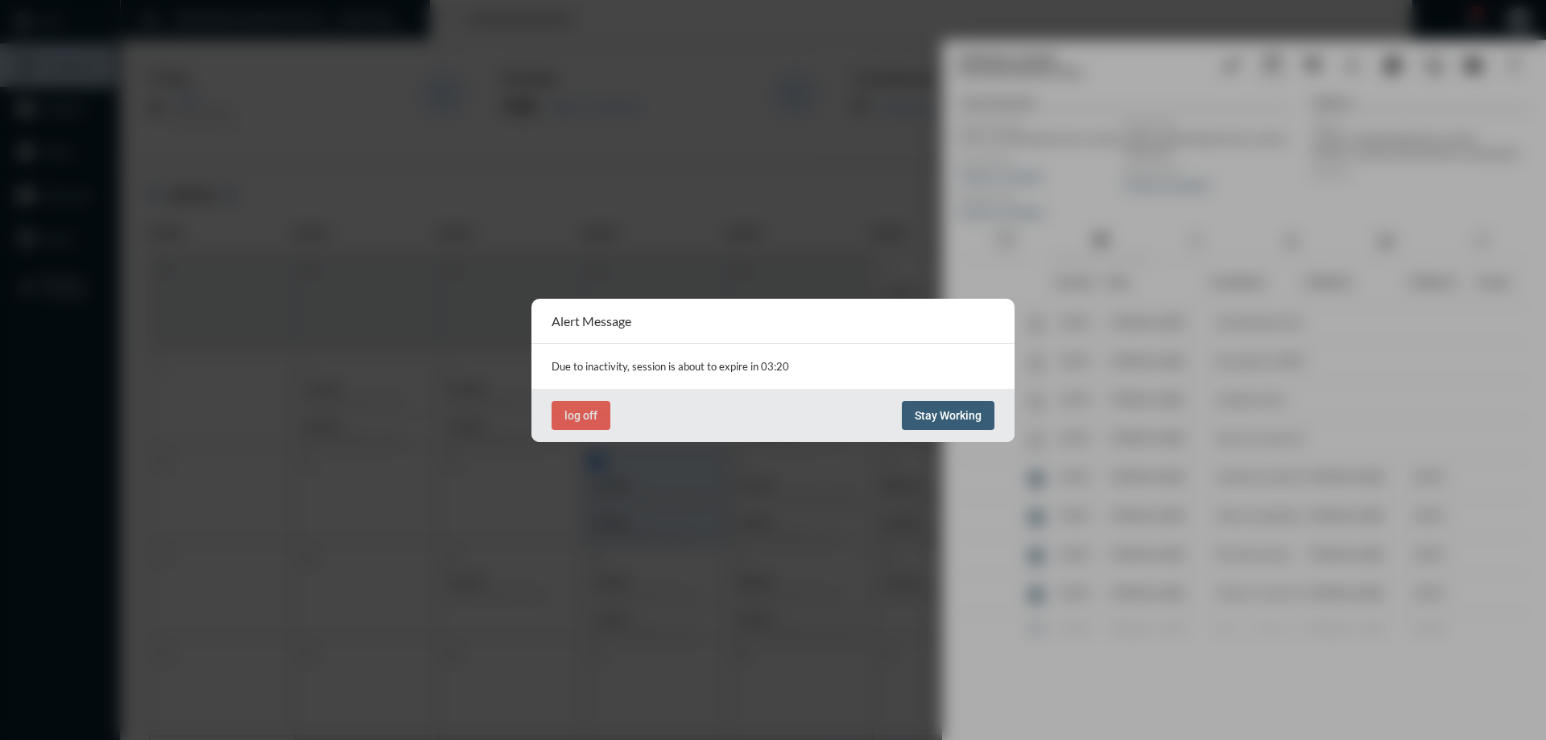
click at [950, 412] on span "Stay Working" at bounding box center [948, 415] width 67 height 13
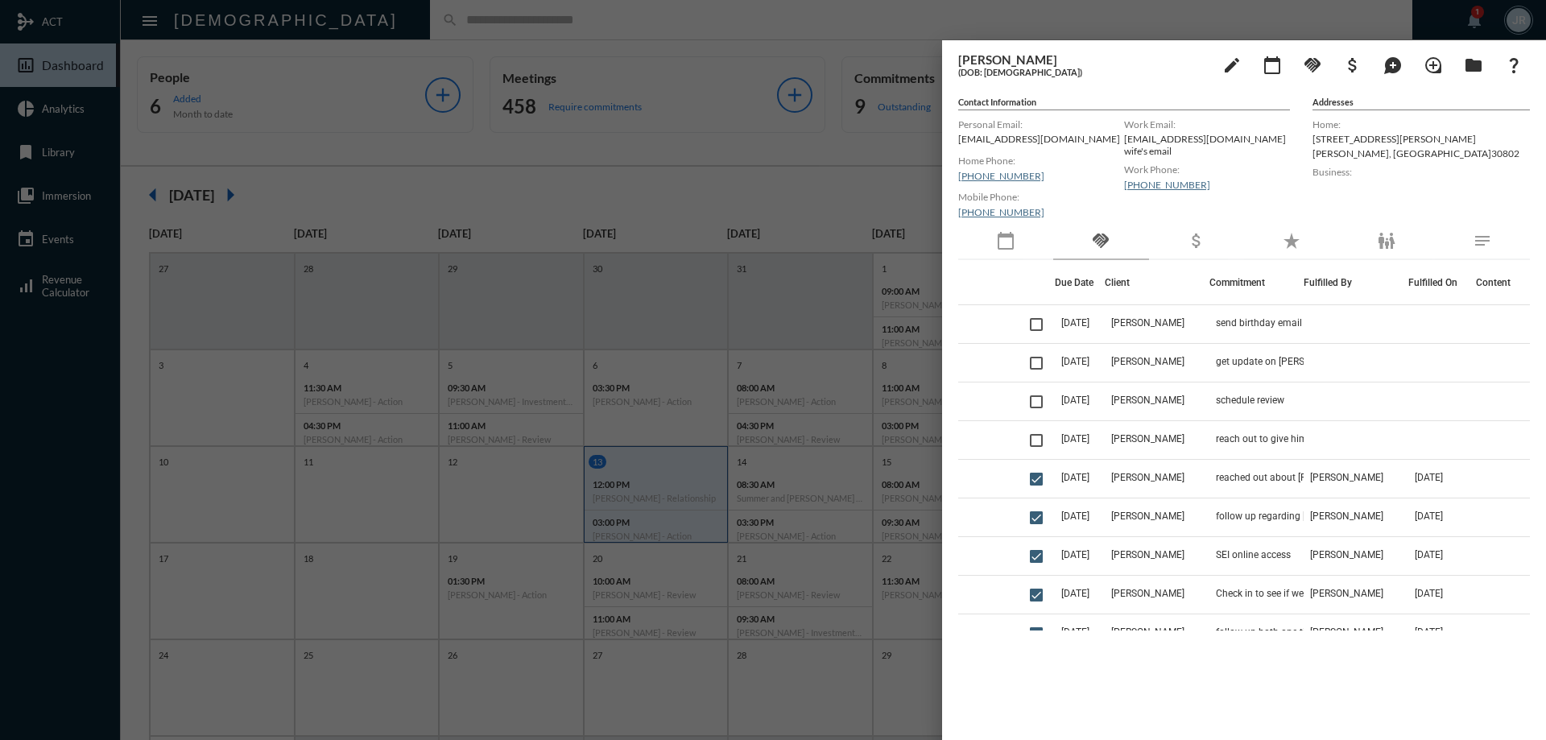
click at [880, 34] on div at bounding box center [773, 370] width 1546 height 740
